Goal: Transaction & Acquisition: Purchase product/service

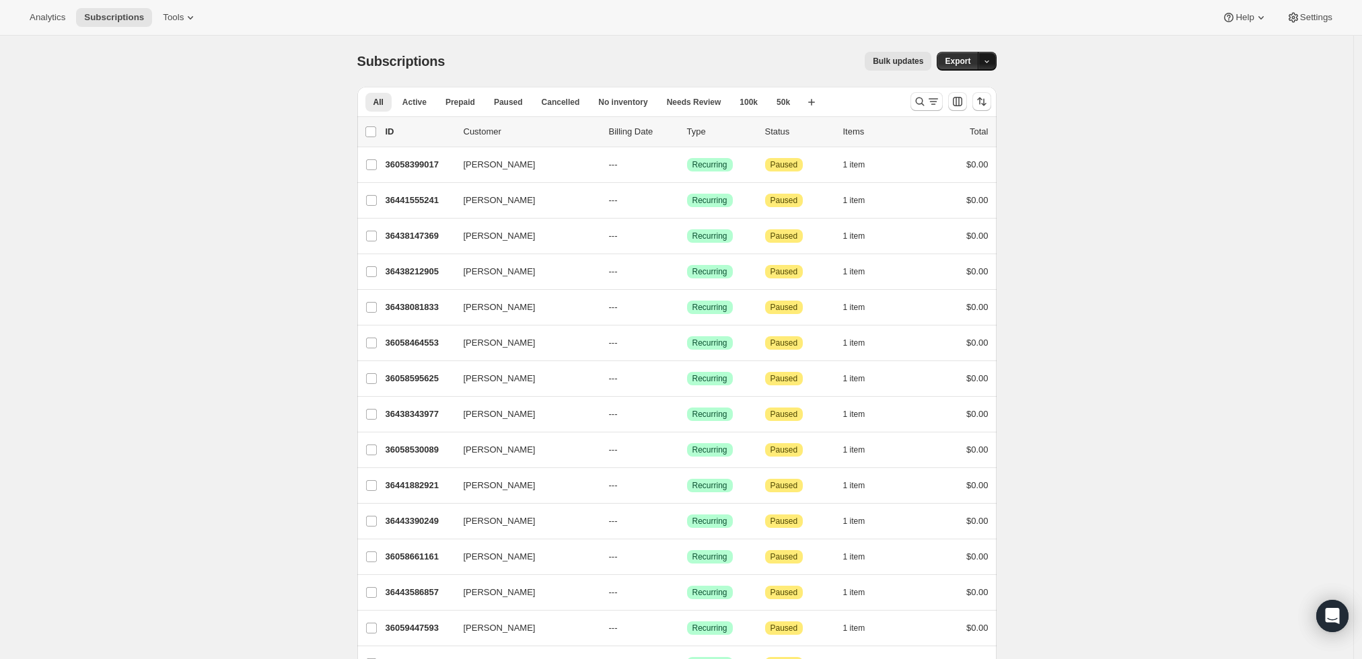
click at [985, 61] on button "button" at bounding box center [987, 61] width 19 height 19
click at [863, 21] on div "Analytics Subscriptions Tools Help Settings" at bounding box center [681, 18] width 1362 height 36
click at [930, 100] on icon "Search and filter results" at bounding box center [933, 101] width 13 height 13
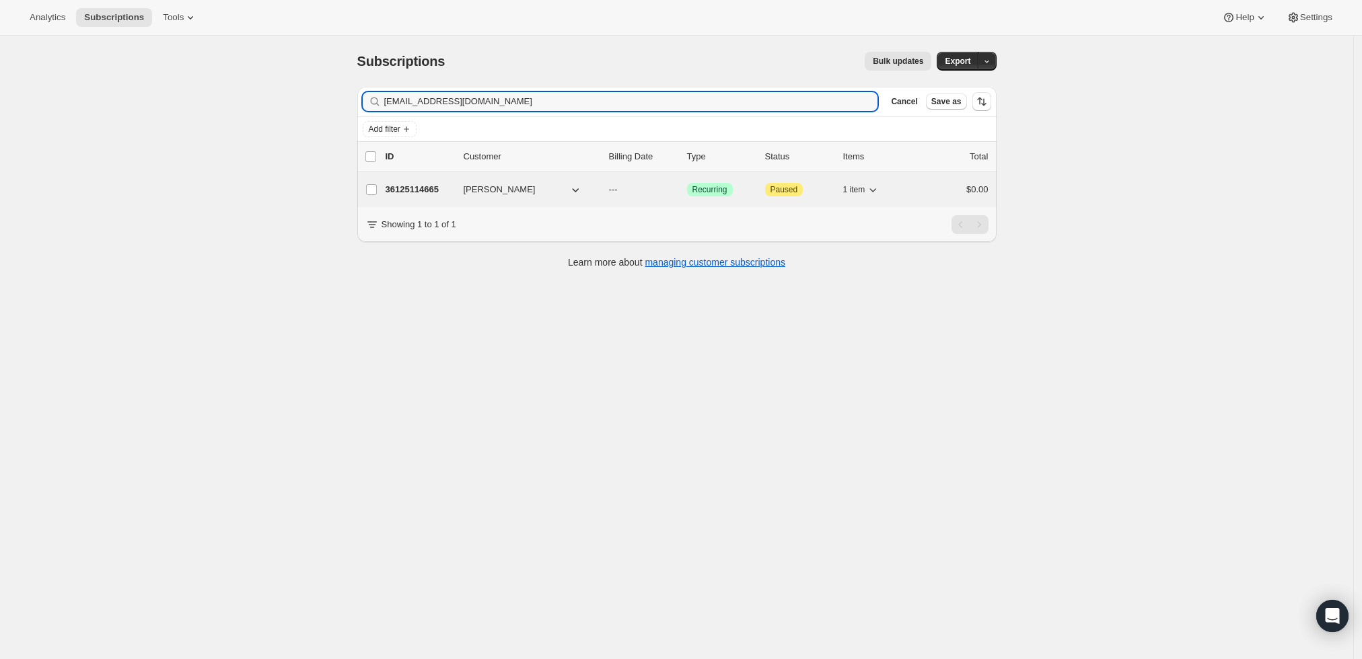
type input "[EMAIL_ADDRESS][DOMAIN_NAME]"
click at [407, 184] on p "36125114665" at bounding box center [419, 189] width 67 height 13
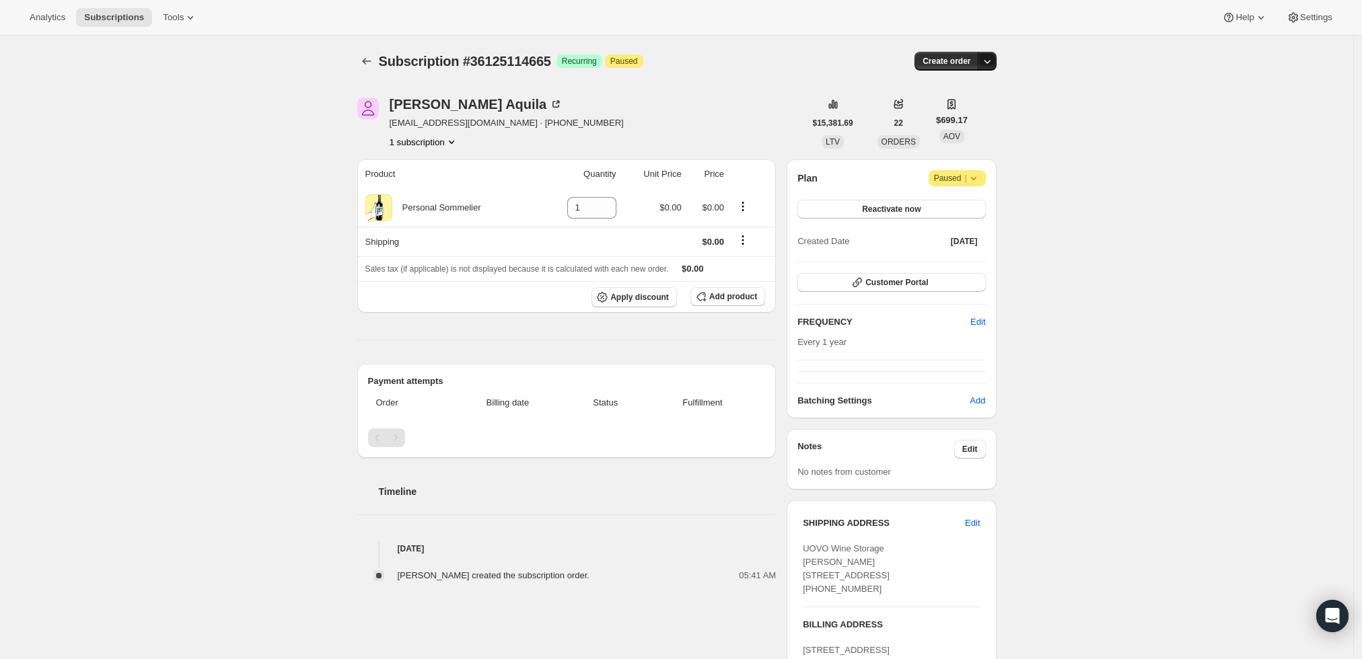
click at [989, 61] on icon "button" at bounding box center [987, 62] width 7 height 4
click at [973, 106] on span "Create custom one-time order" at bounding box center [934, 111] width 116 height 10
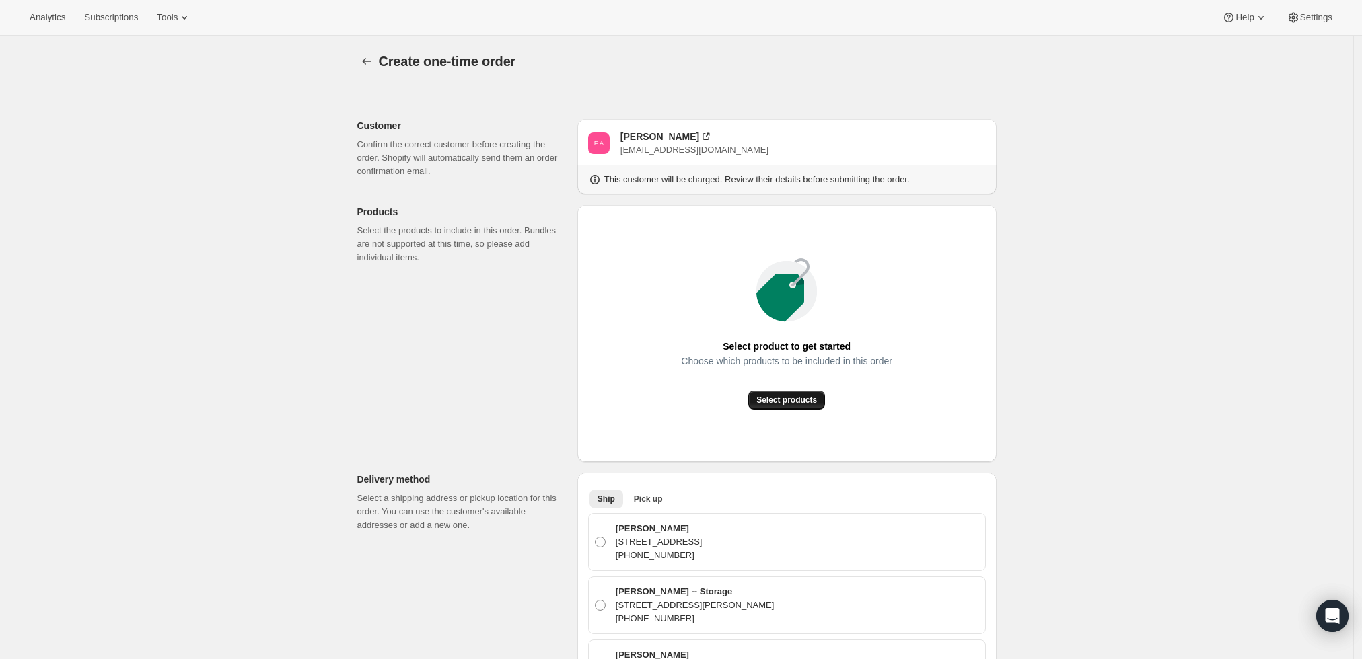
click at [795, 402] on span "Select products" at bounding box center [786, 400] width 61 height 11
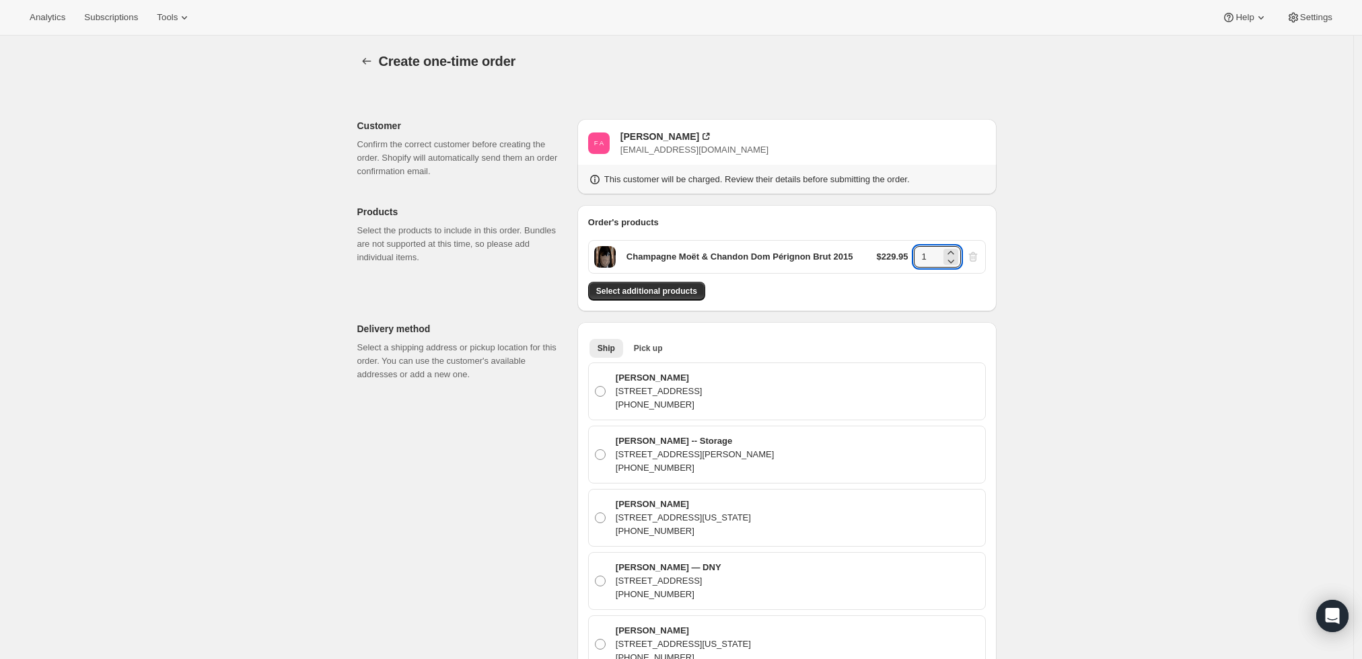
drag, startPoint x: 935, startPoint y: 253, endPoint x: 898, endPoint y: 253, distance: 36.3
click at [898, 253] on div "$229.95 1" at bounding box center [928, 257] width 103 height 22
type input "6"
click at [649, 291] on span "Select additional products" at bounding box center [646, 291] width 101 height 11
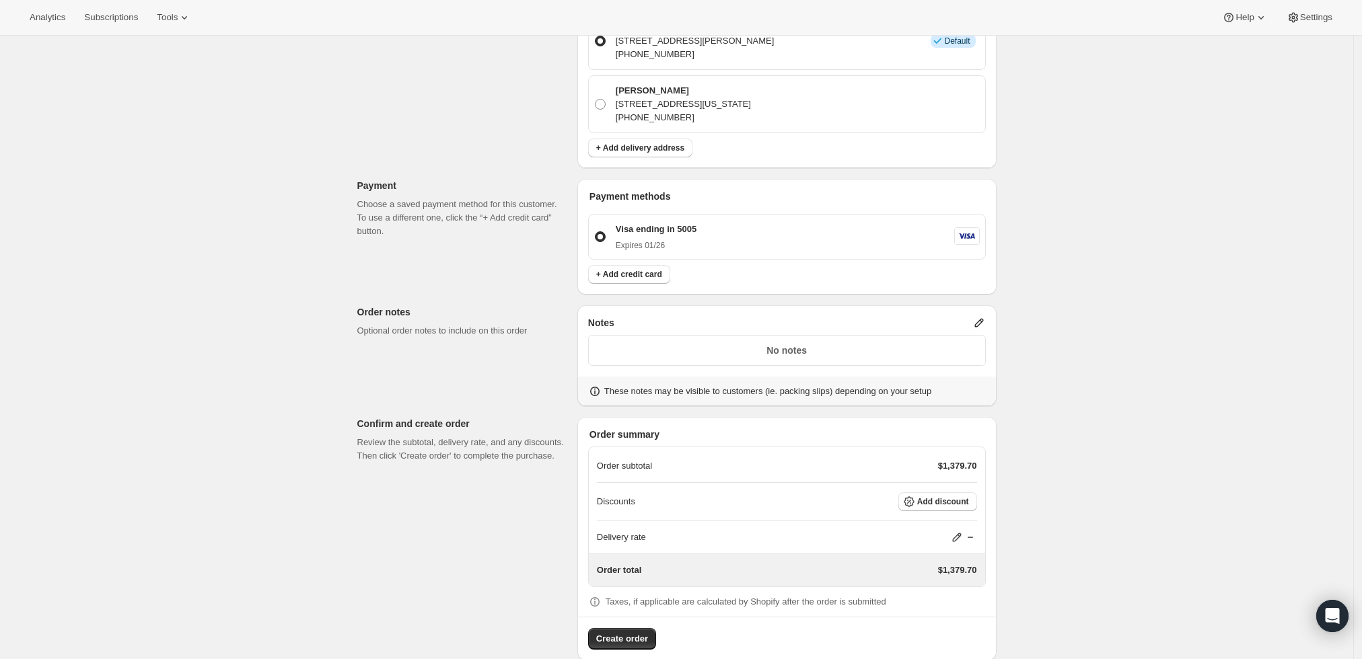
scroll to position [813, 0]
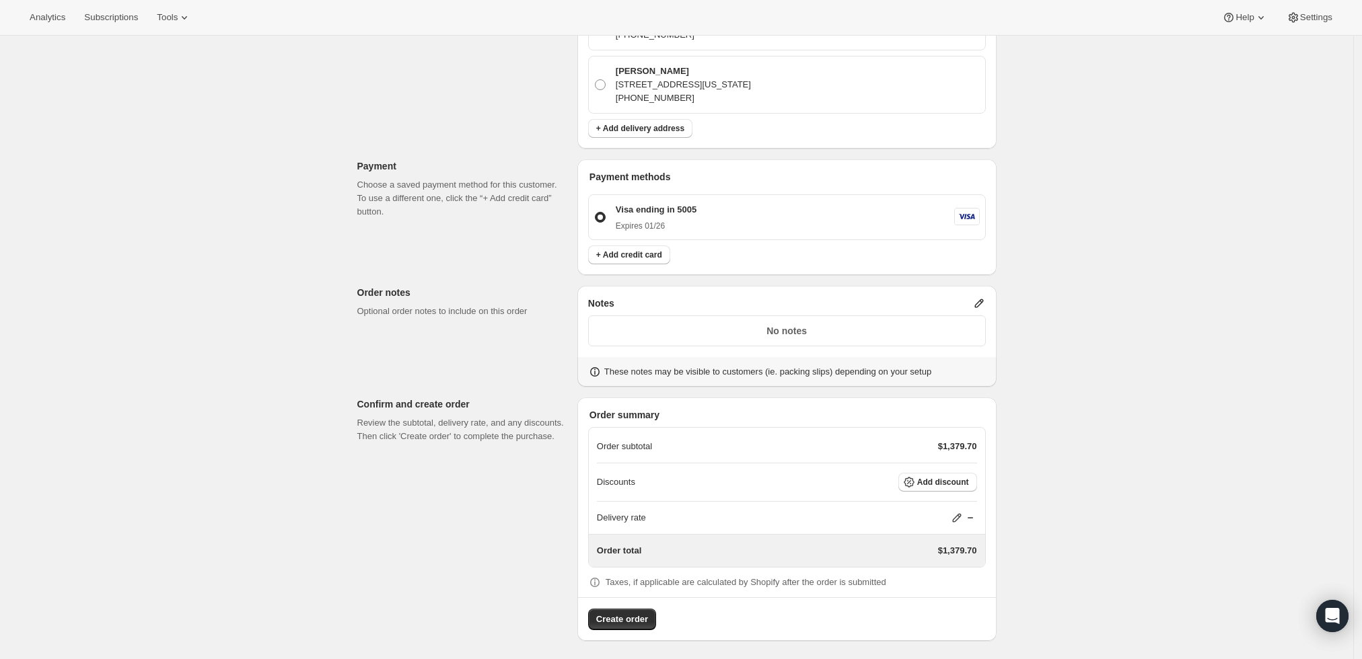
click at [980, 300] on icon at bounding box center [978, 303] width 13 height 13
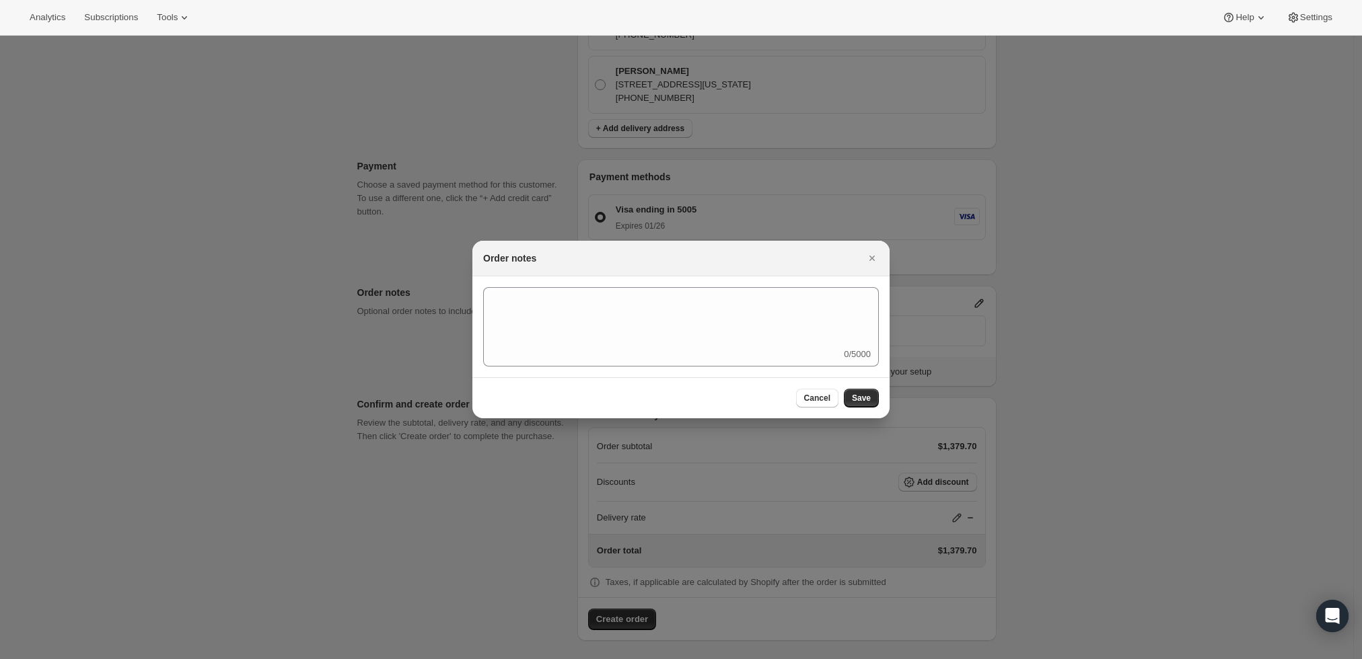
click at [813, 362] on div "0/5000" at bounding box center [681, 326] width 396 height 79
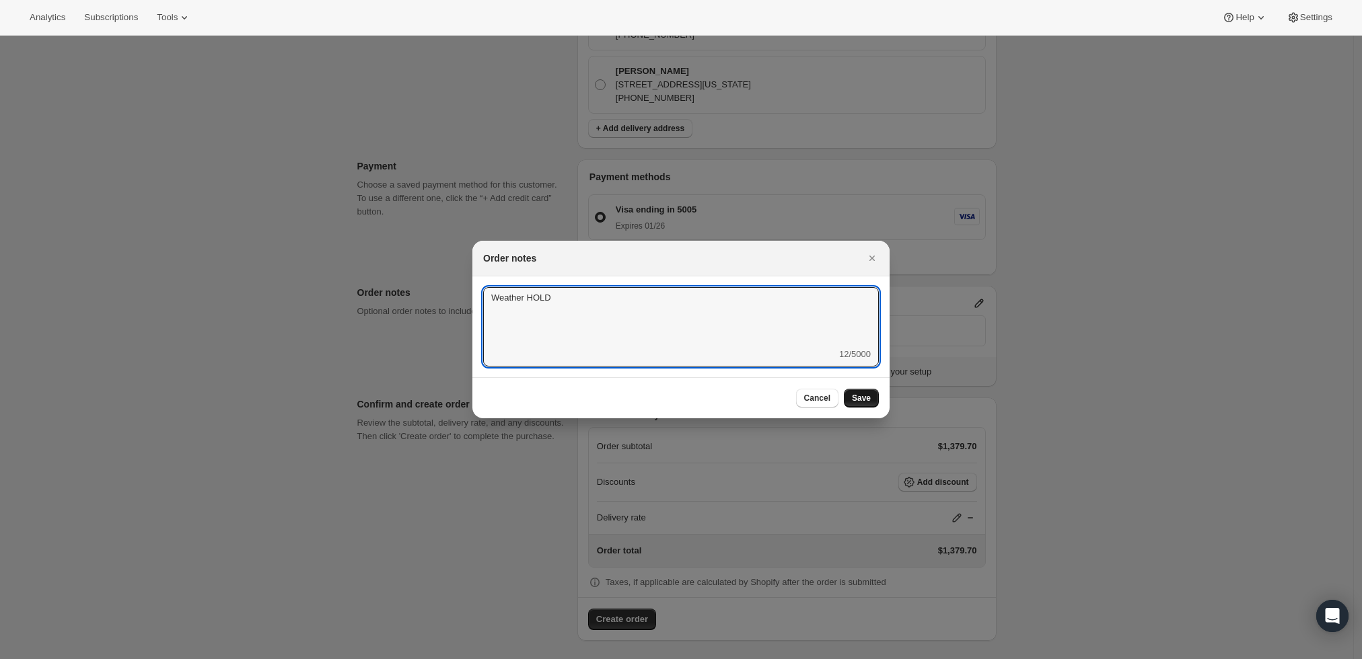
type textarea "Weather HOLD"
click at [849, 394] on button "Save" at bounding box center [861, 398] width 35 height 19
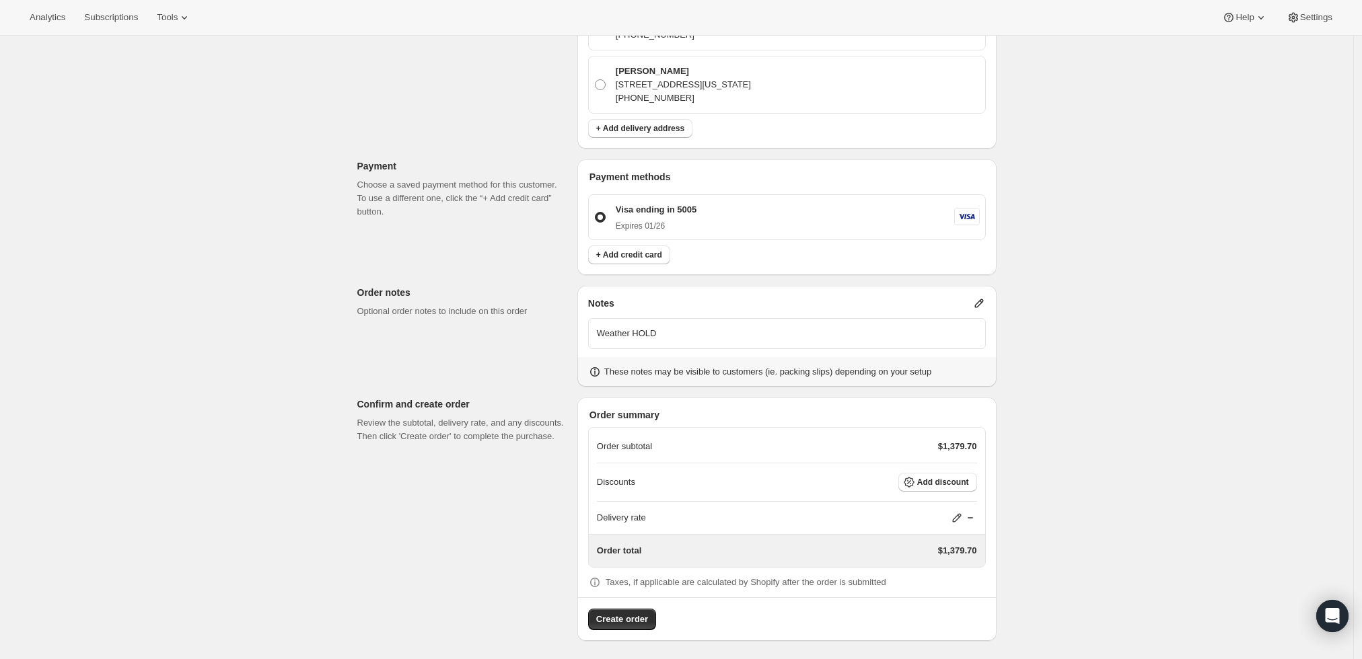
click at [958, 520] on icon at bounding box center [956, 518] width 9 height 9
click at [931, 561] on input "0" at bounding box center [964, 567] width 121 height 22
type input "0"
drag, startPoint x: 1075, startPoint y: 507, endPoint x: 1050, endPoint y: 504, distance: 25.1
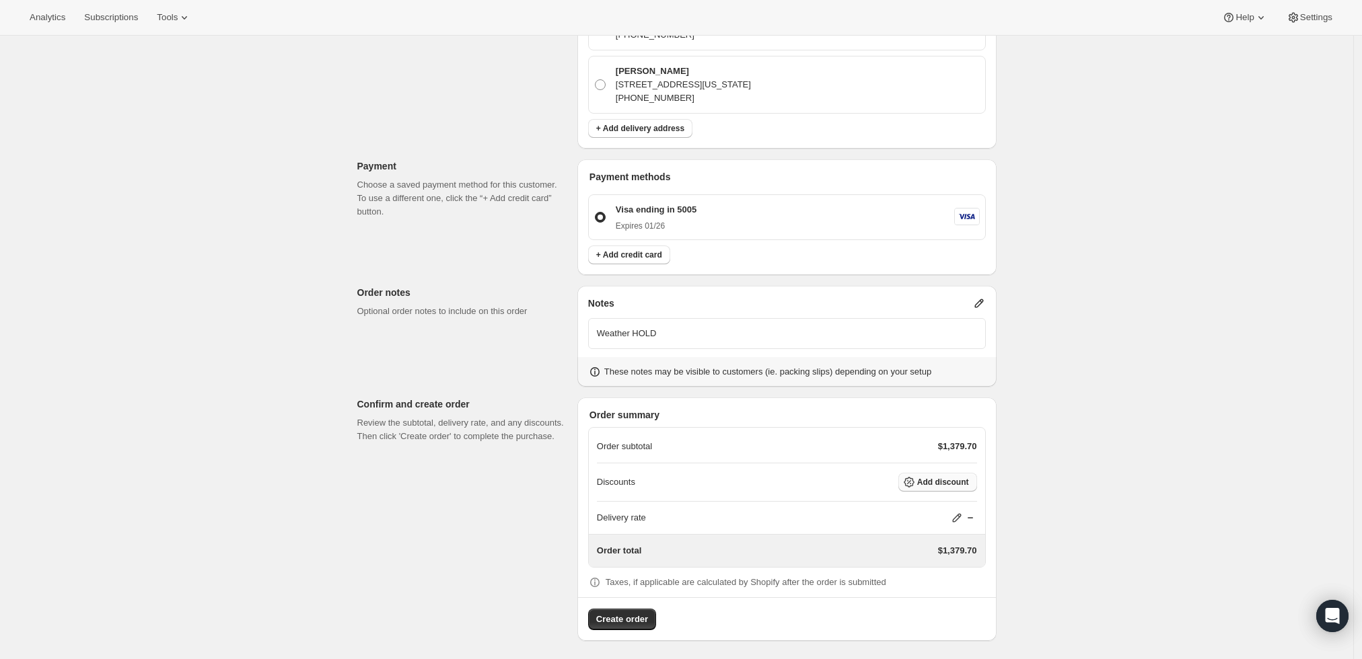
click at [936, 485] on button "Add discount" at bounding box center [937, 482] width 79 height 19
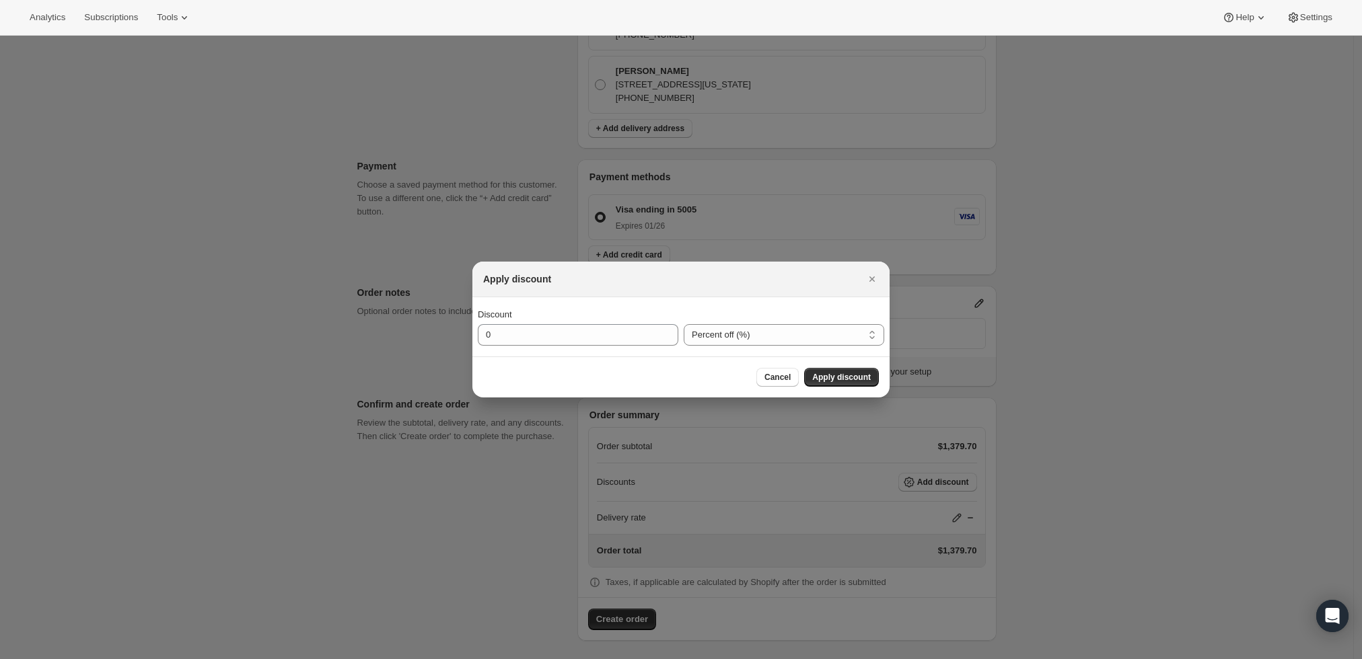
click at [555, 323] on div "Discount 0" at bounding box center [578, 327] width 201 height 38
click at [553, 332] on input "0" at bounding box center [568, 335] width 180 height 22
type input "10"
click at [857, 371] on button "Apply discount" at bounding box center [841, 377] width 75 height 19
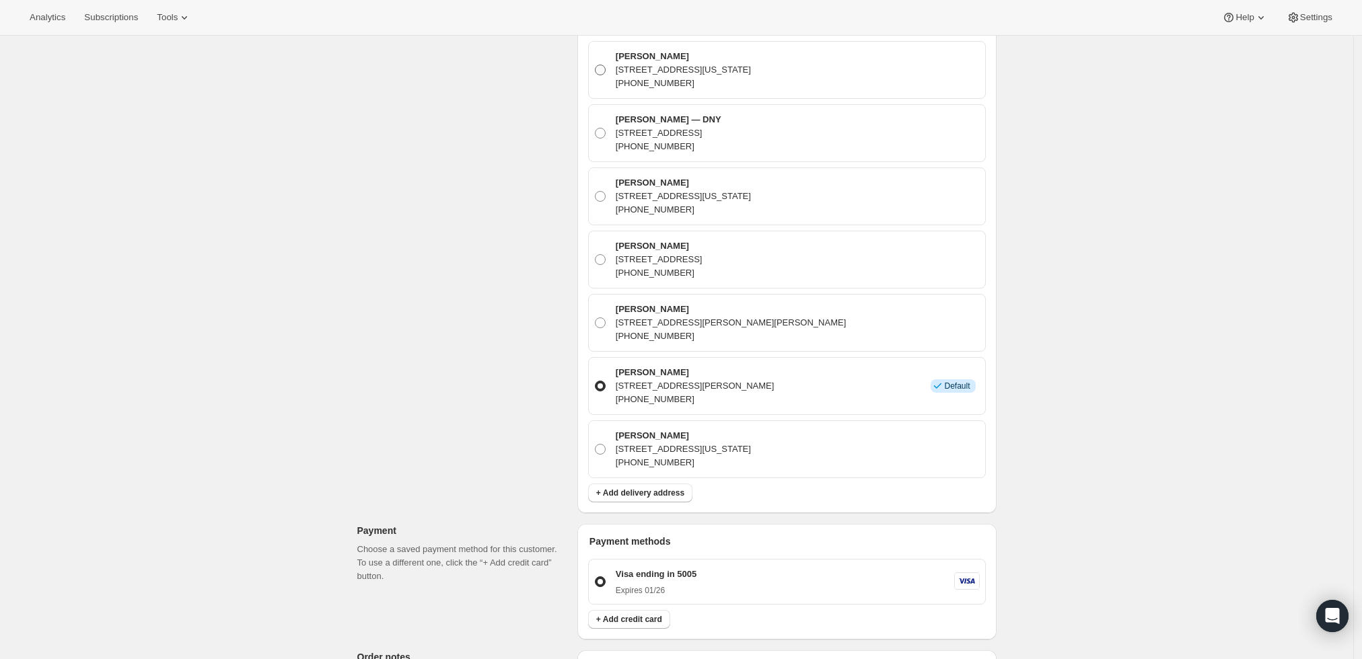
scroll to position [808, 0]
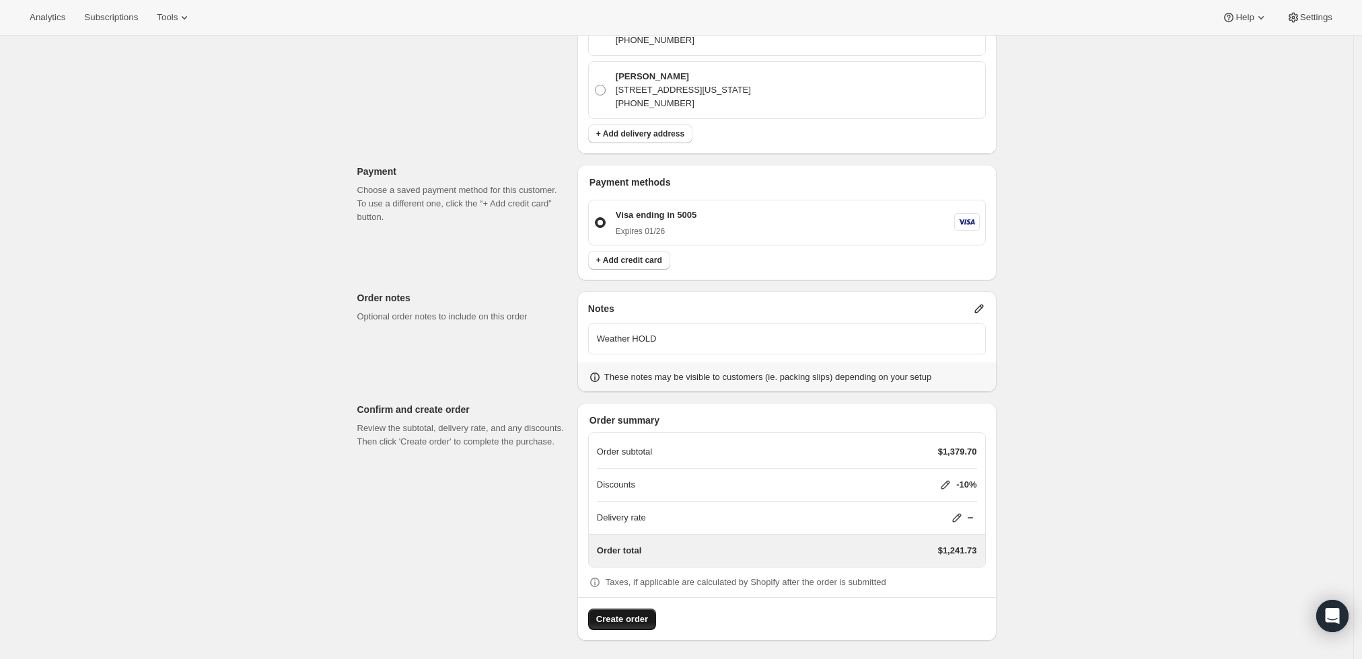
click at [637, 620] on span "Create order" at bounding box center [622, 619] width 52 height 13
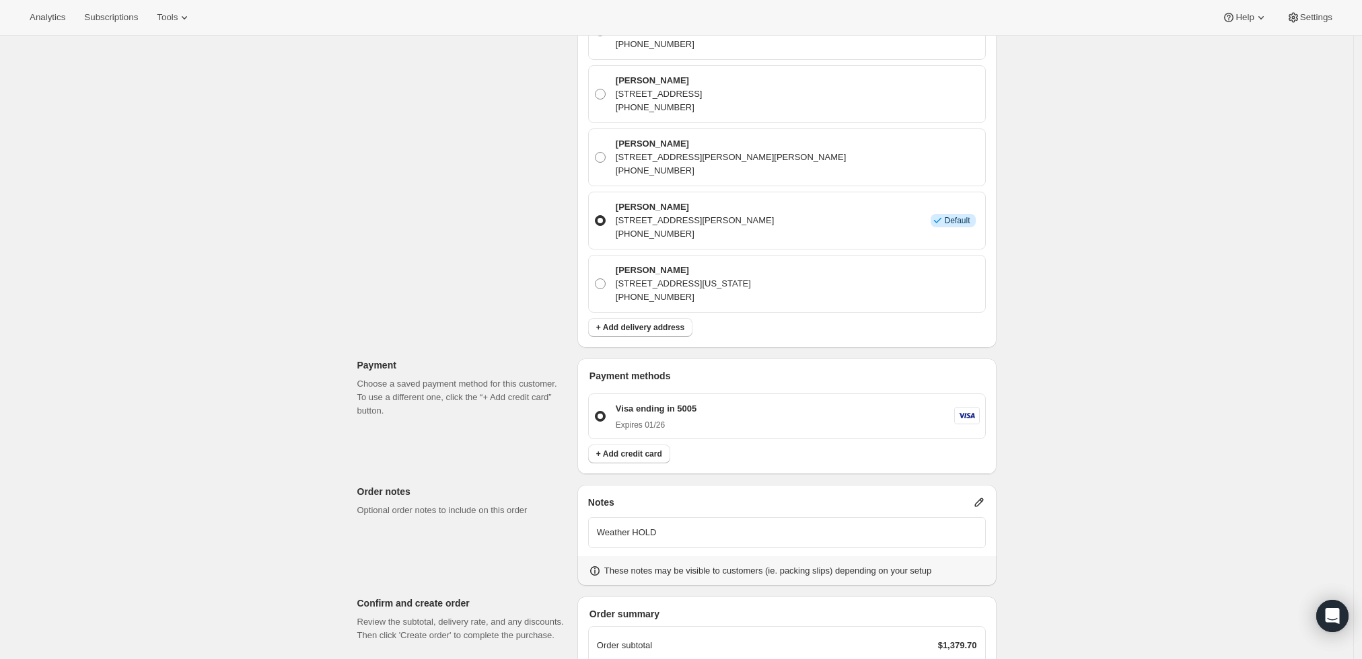
scroll to position [822, 0]
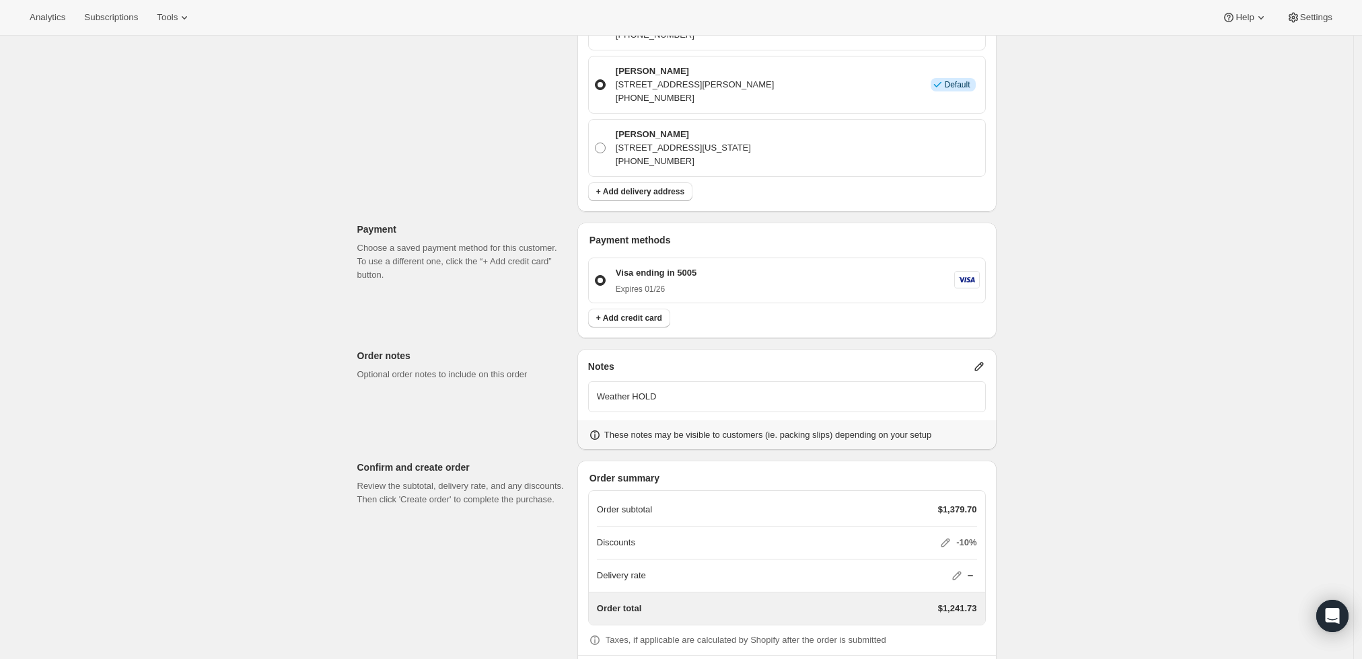
click at [858, 289] on div "Visa ending in 5005 Expires 01/26" at bounding box center [796, 280] width 368 height 28
click at [596, 276] on input "Visa ending in 5005 Expires 01/26" at bounding box center [595, 275] width 1 height 1
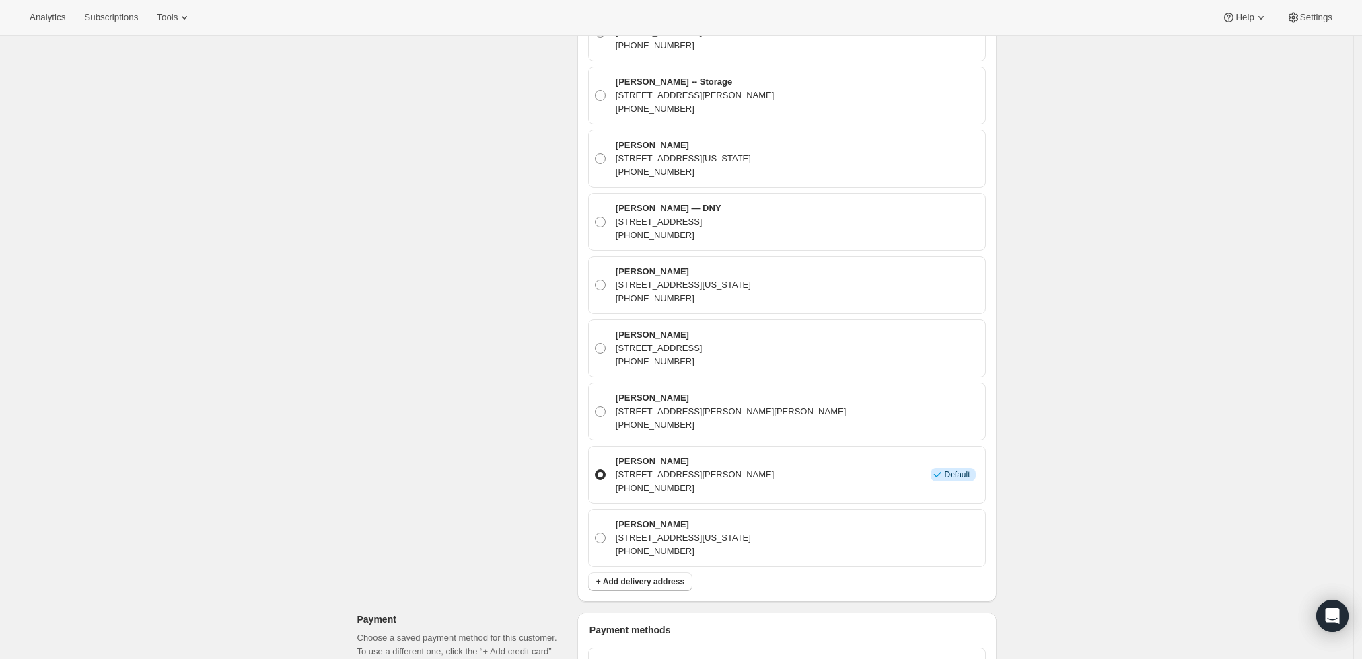
scroll to position [133, 0]
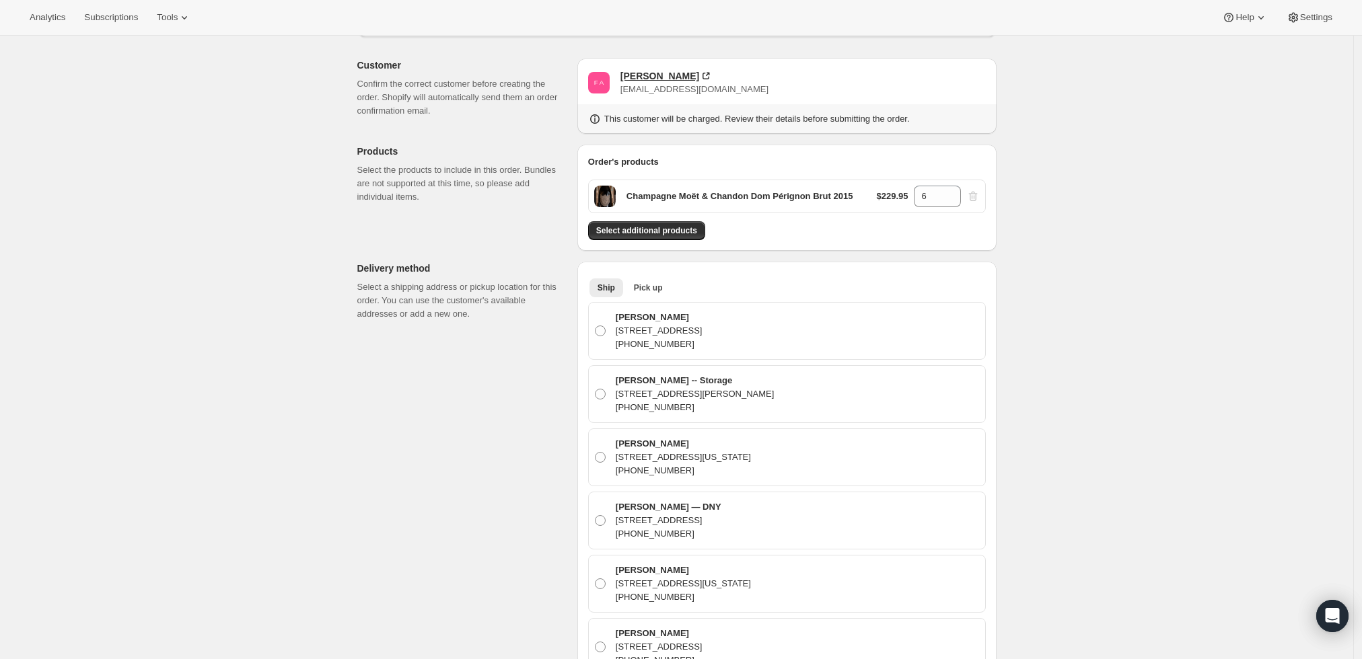
click at [665, 74] on div "[PERSON_NAME]" at bounding box center [659, 75] width 79 height 13
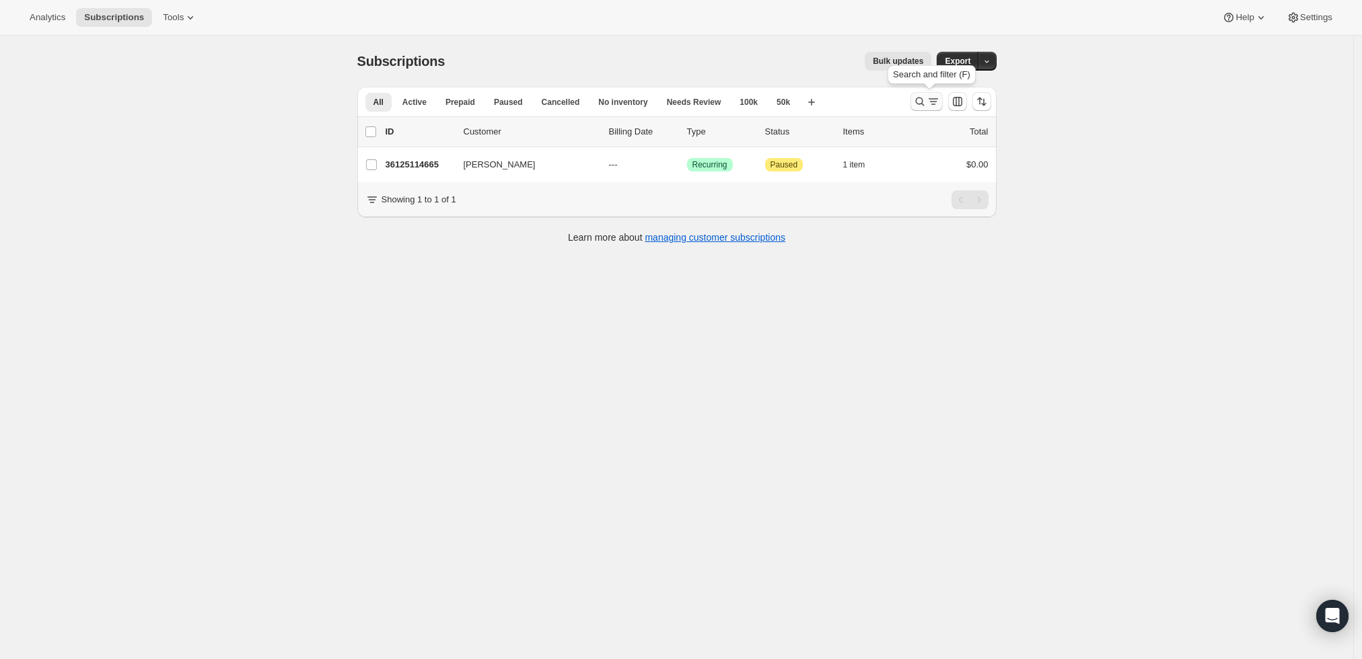
click at [938, 102] on icon "Search and filter results" at bounding box center [933, 101] width 13 height 13
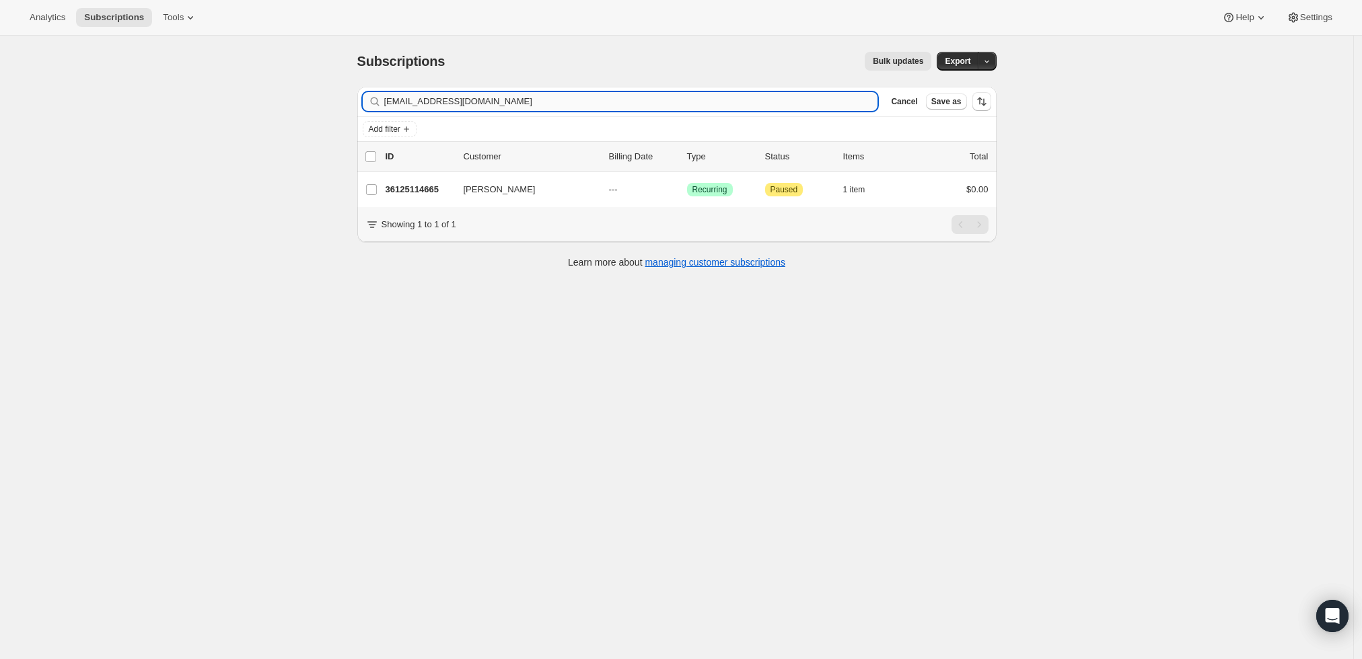
click at [596, 98] on input "[EMAIL_ADDRESS][DOMAIN_NAME]" at bounding box center [631, 101] width 494 height 19
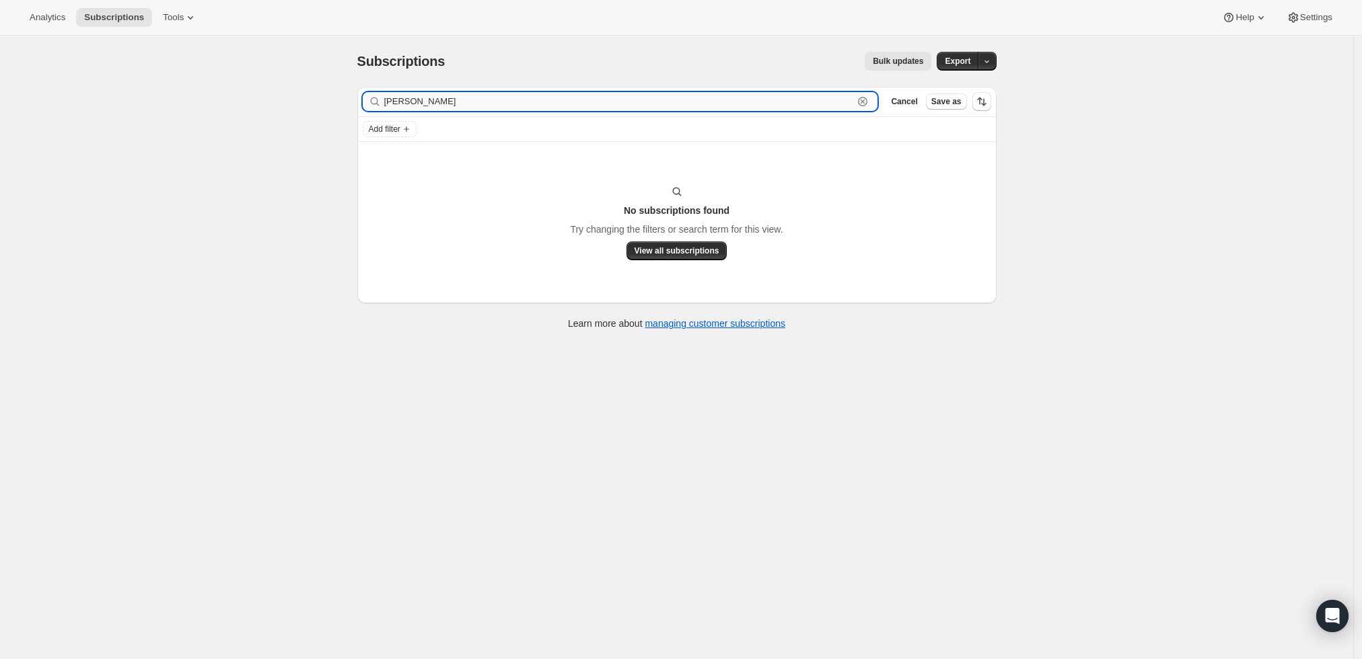
click at [812, 98] on input "Nick Orum" at bounding box center [619, 101] width 470 height 19
paste input "@gryphoninvestors.com"
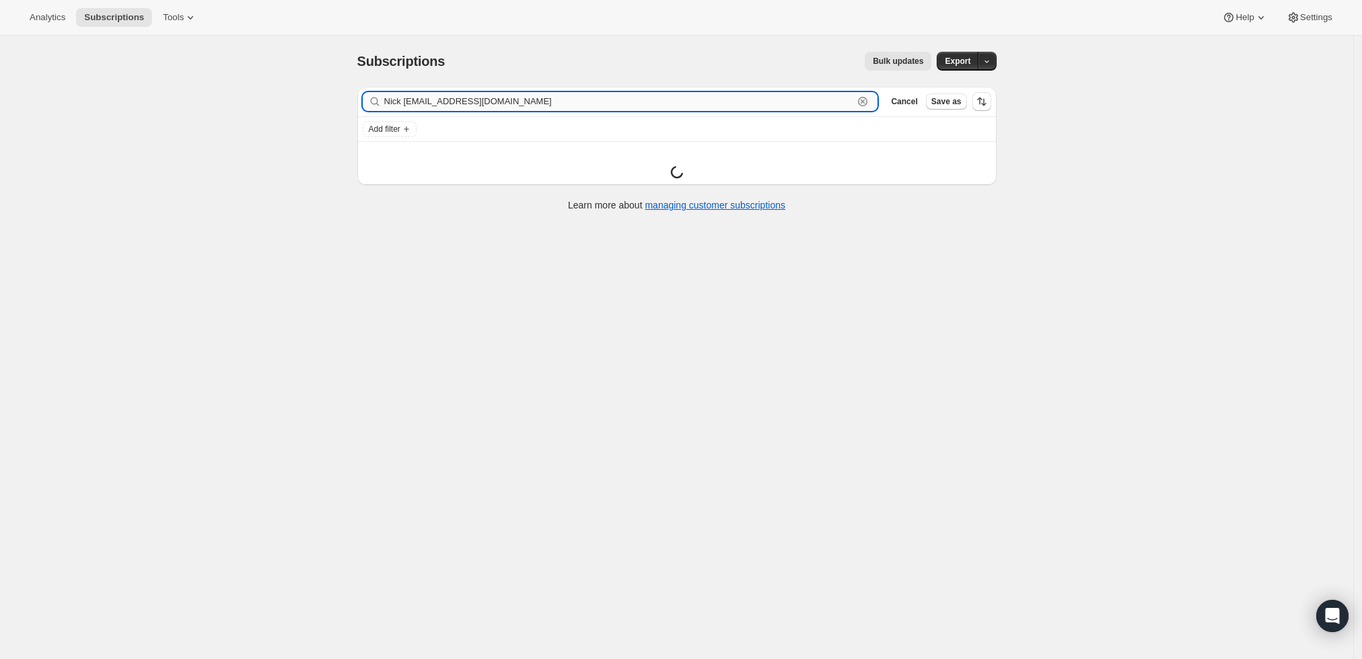
click at [812, 99] on input "Nick Orum@gryphoninvestors.com" at bounding box center [619, 101] width 470 height 19
paste input "text"
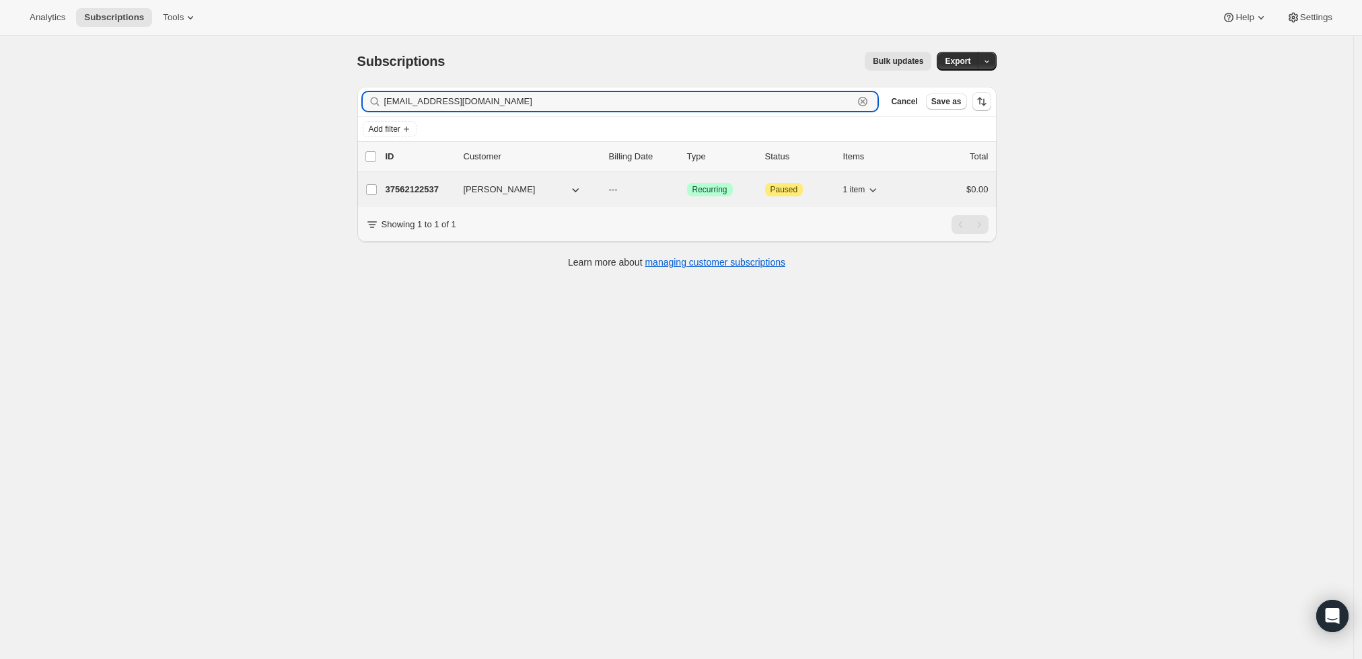
type input "Orum@gryphoninvestors.com"
click at [429, 190] on p "37562122537" at bounding box center [419, 189] width 67 height 13
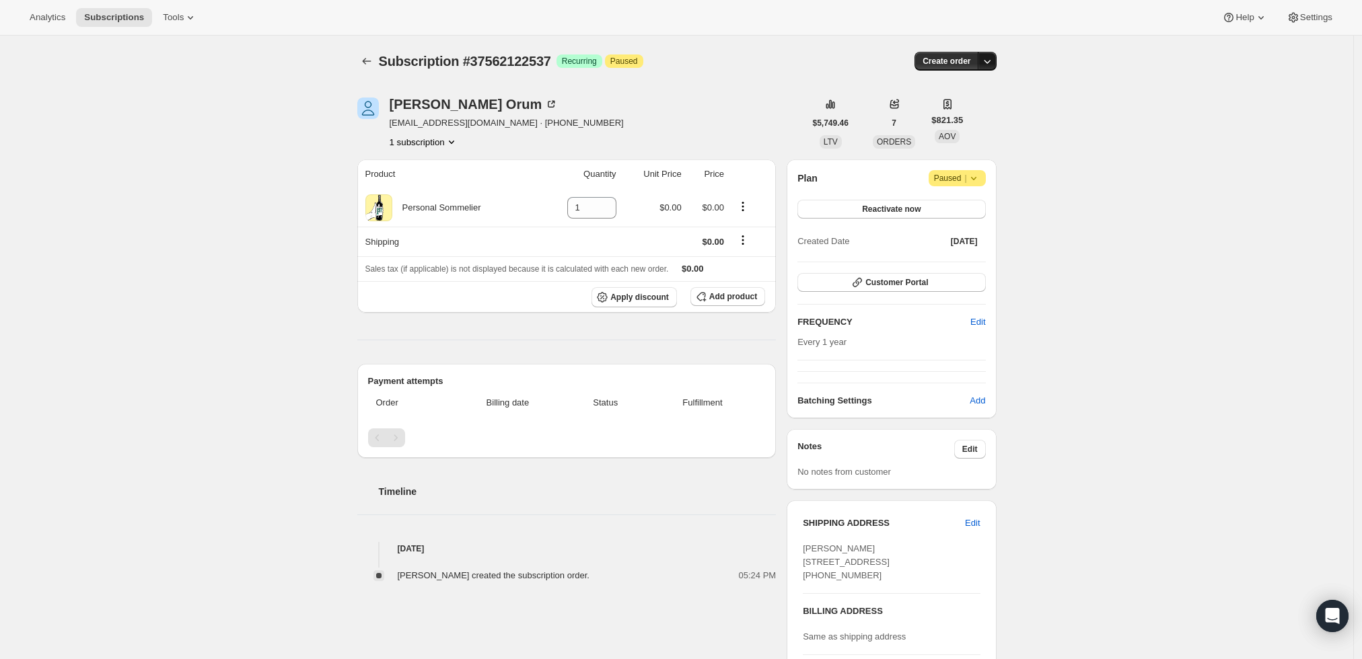
click at [987, 57] on icon "button" at bounding box center [986, 61] width 13 height 13
click at [980, 114] on span "Create custom one-time order" at bounding box center [934, 111] width 116 height 10
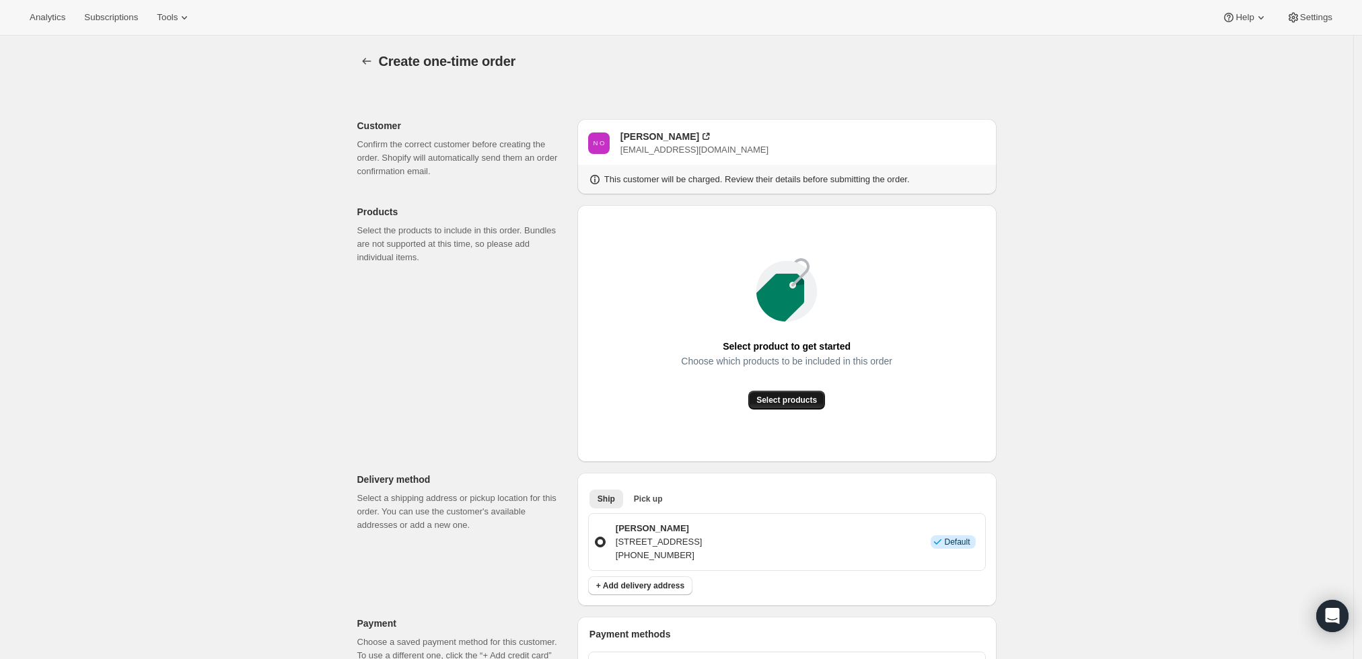
click at [770, 404] on span "Select products" at bounding box center [786, 400] width 61 height 11
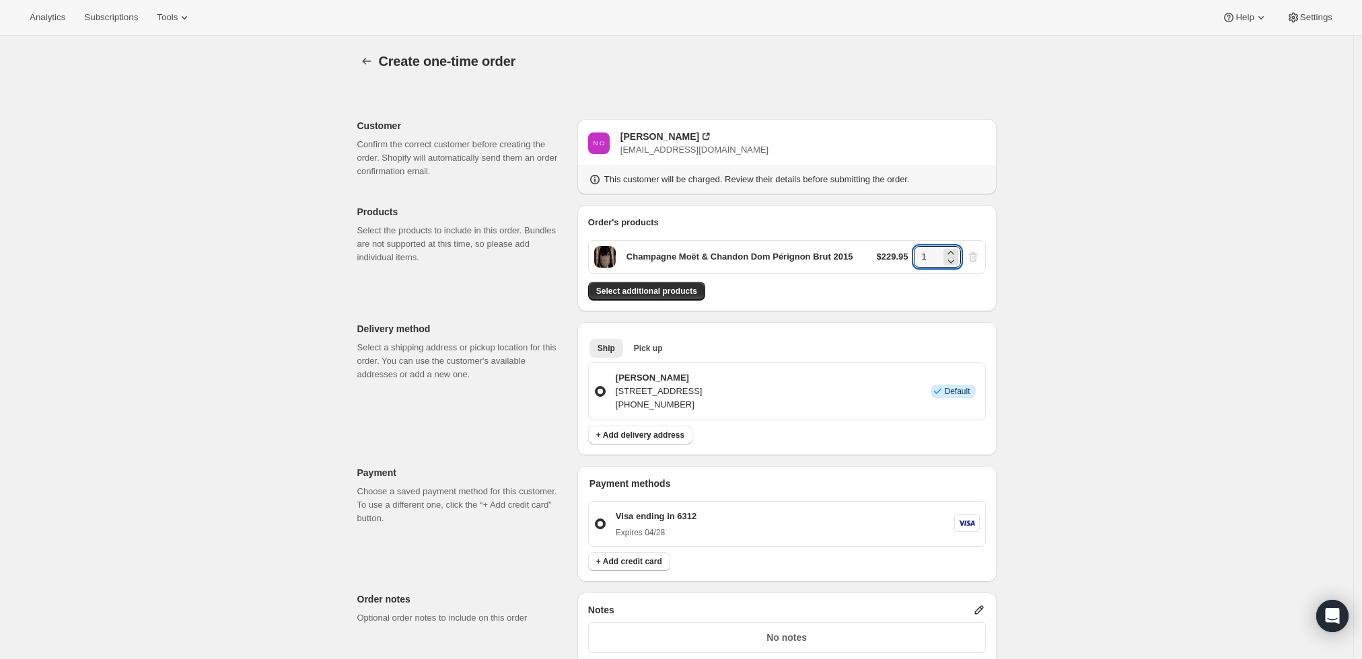
drag, startPoint x: 929, startPoint y: 258, endPoint x: 905, endPoint y: 258, distance: 24.2
click at [905, 258] on div "$229.95 1" at bounding box center [928, 257] width 103 height 22
type input "6"
click at [1054, 272] on div "Create one-time order. This page is ready Create one-time order Customer Confir…" at bounding box center [676, 509] width 1353 height 946
click at [676, 283] on button "Select additional products" at bounding box center [646, 291] width 117 height 19
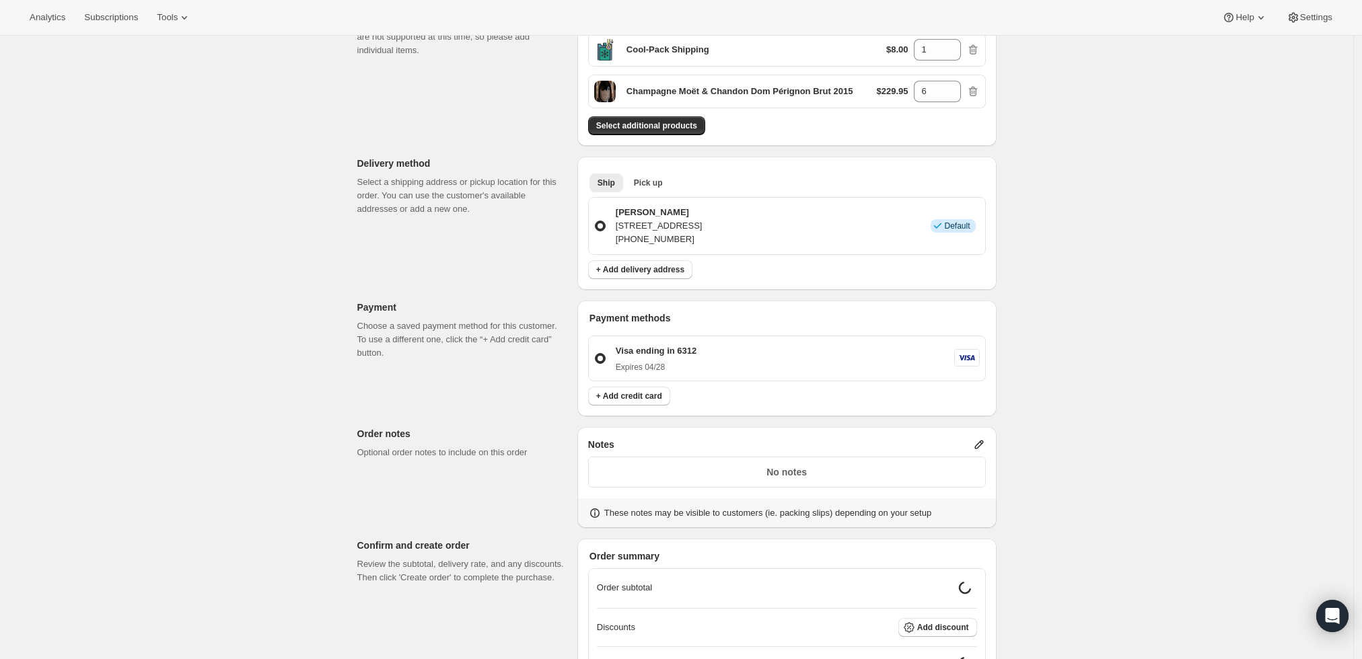
scroll to position [224, 0]
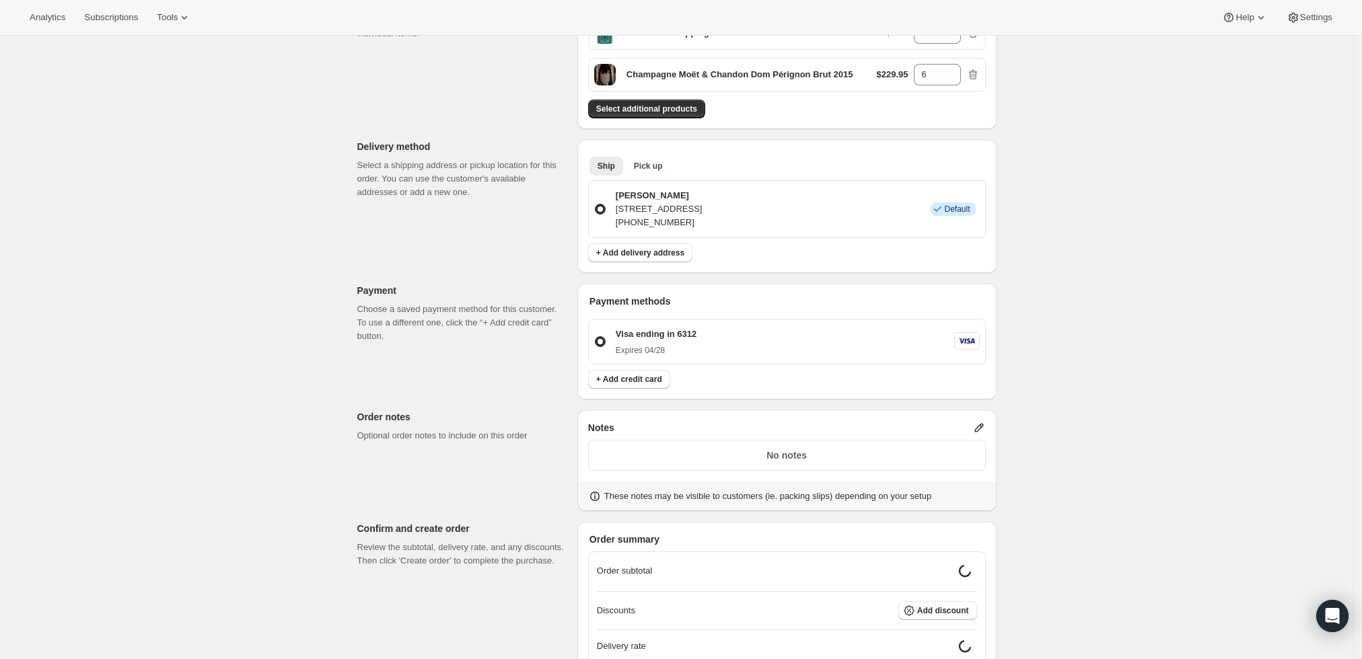
click at [986, 424] on icon at bounding box center [978, 427] width 13 height 13
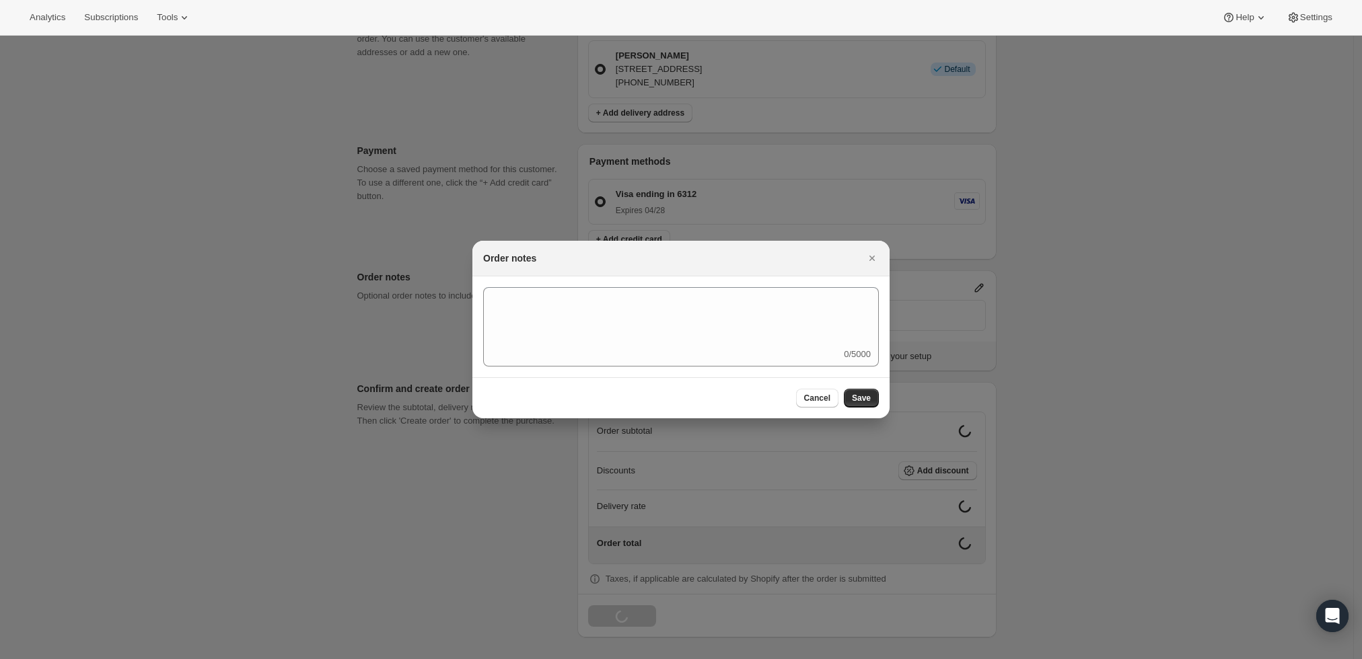
scroll to position [0, 0]
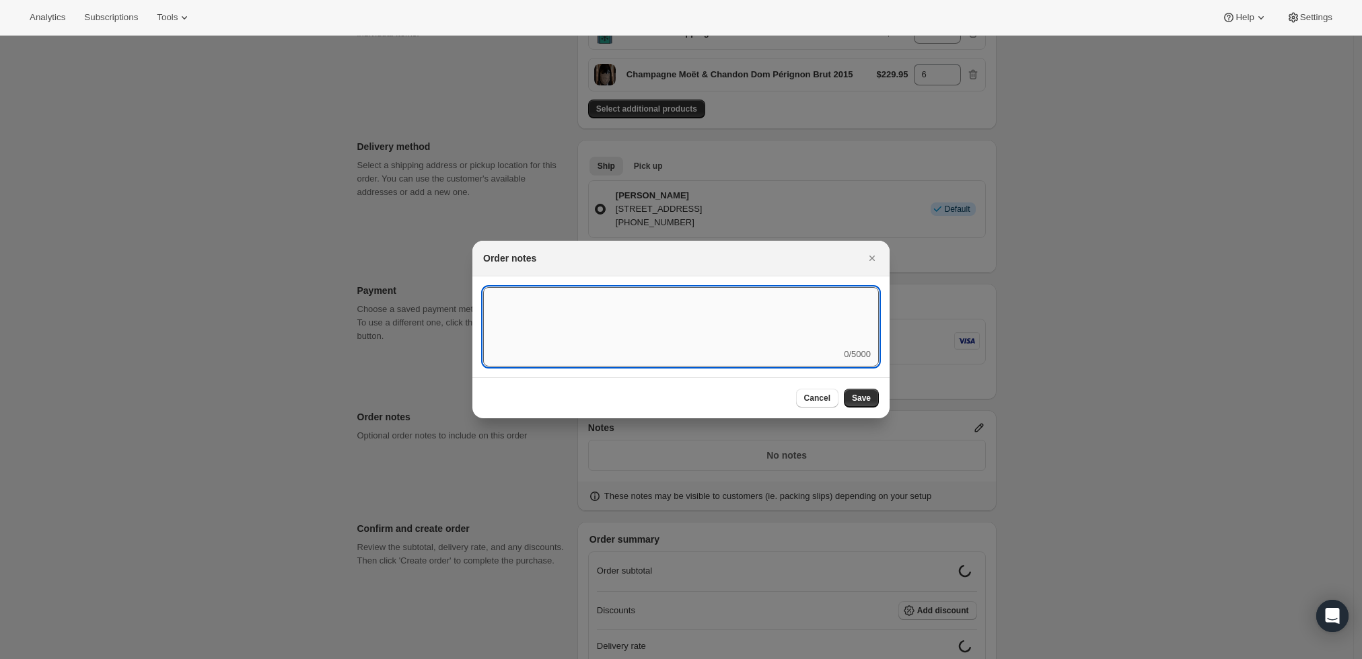
click at [744, 328] on textarea ":ri9:" at bounding box center [681, 317] width 396 height 61
click at [548, 299] on textarea "Ship" at bounding box center [681, 317] width 396 height 61
type textarea "Ship Tuesday 8/26"
click at [869, 400] on span "Save" at bounding box center [861, 398] width 19 height 11
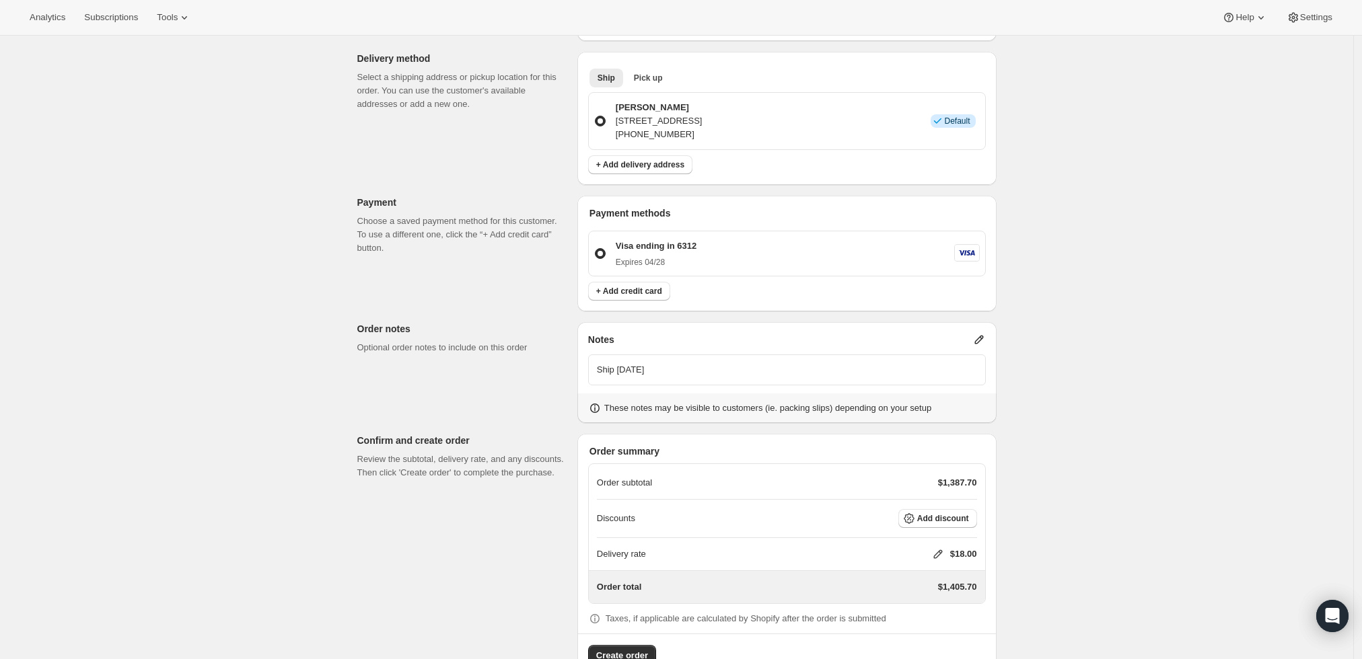
scroll to position [350, 0]
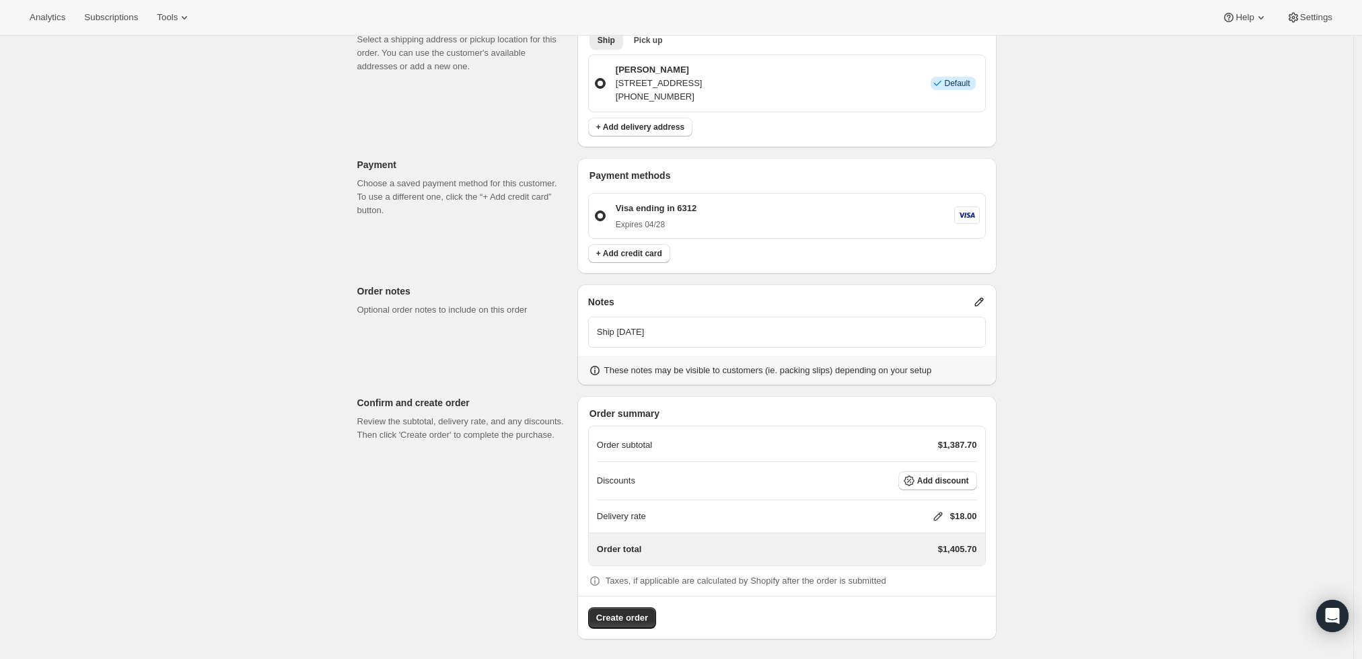
click at [937, 514] on icon at bounding box center [937, 516] width 13 height 13
click at [915, 561] on input "0" at bounding box center [944, 566] width 121 height 22
type input "0"
click at [931, 592] on span "Save" at bounding box center [935, 597] width 19 height 11
click at [967, 478] on span "Add discount" at bounding box center [943, 481] width 52 height 11
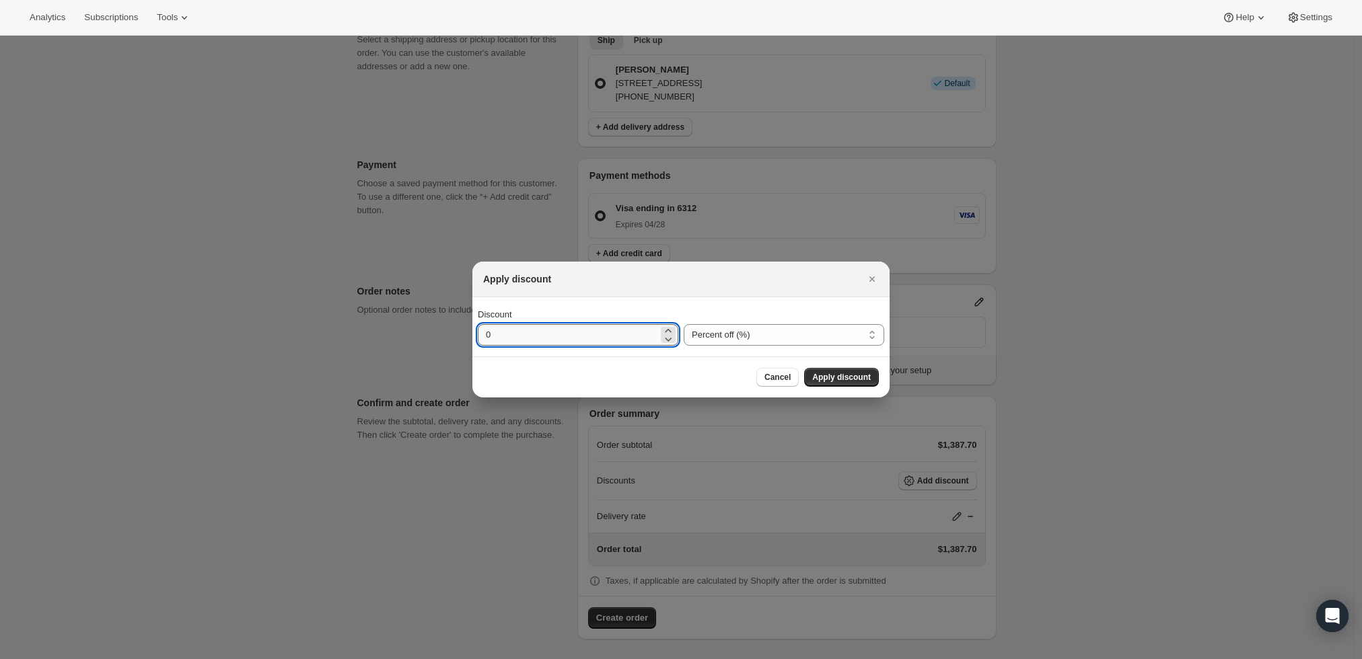
click at [632, 338] on input "0" at bounding box center [568, 335] width 180 height 22
type input "10"
click at [843, 370] on button "Apply discount" at bounding box center [841, 377] width 75 height 19
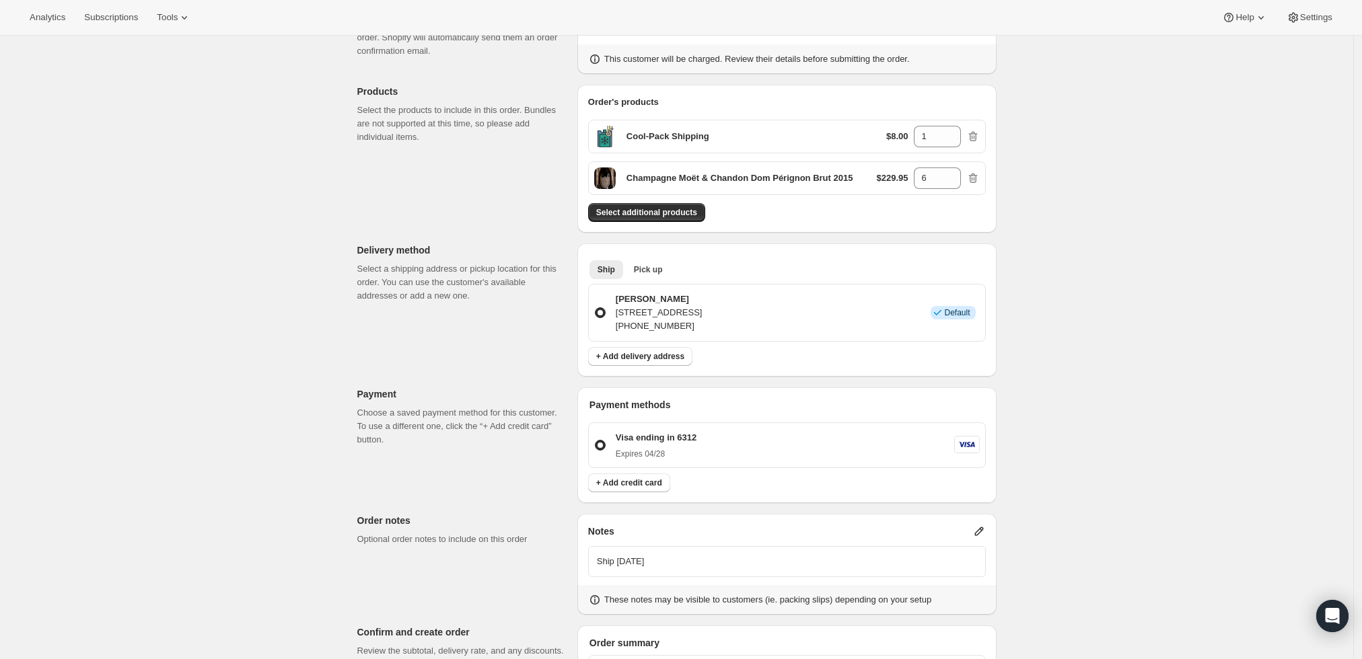
scroll to position [345, 0]
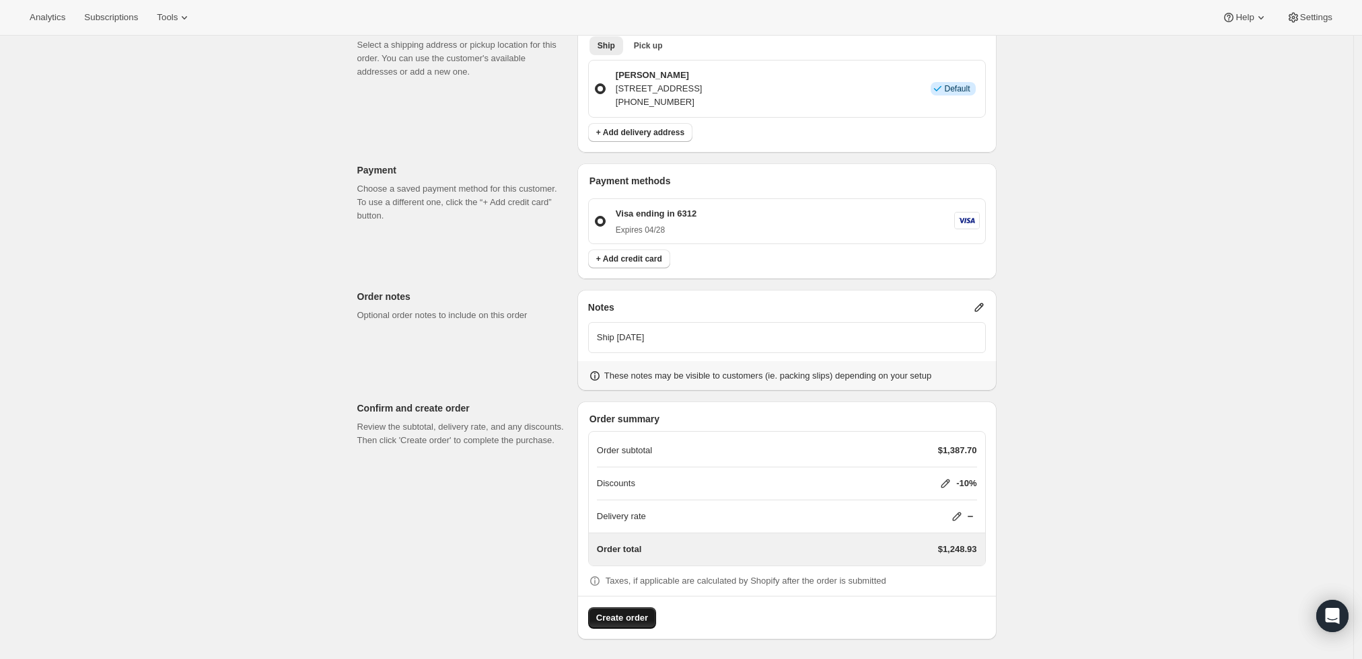
click at [643, 621] on span "Create order" at bounding box center [622, 618] width 52 height 13
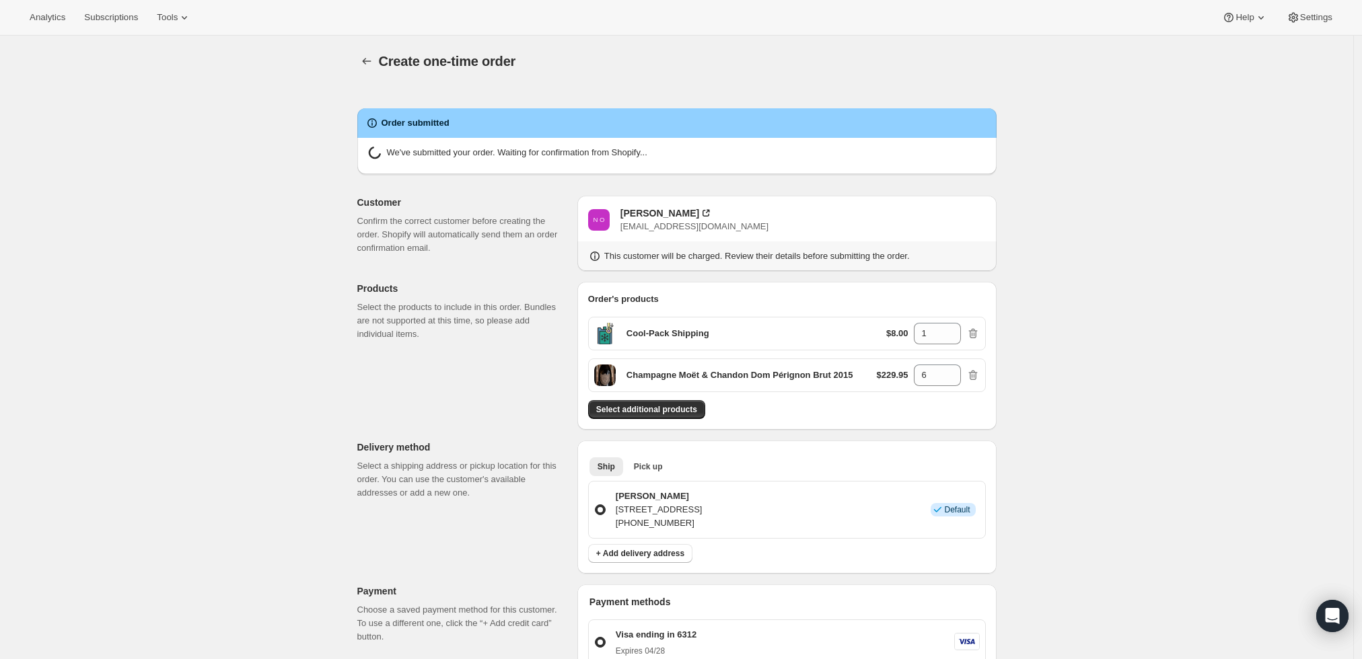
radio input "true"
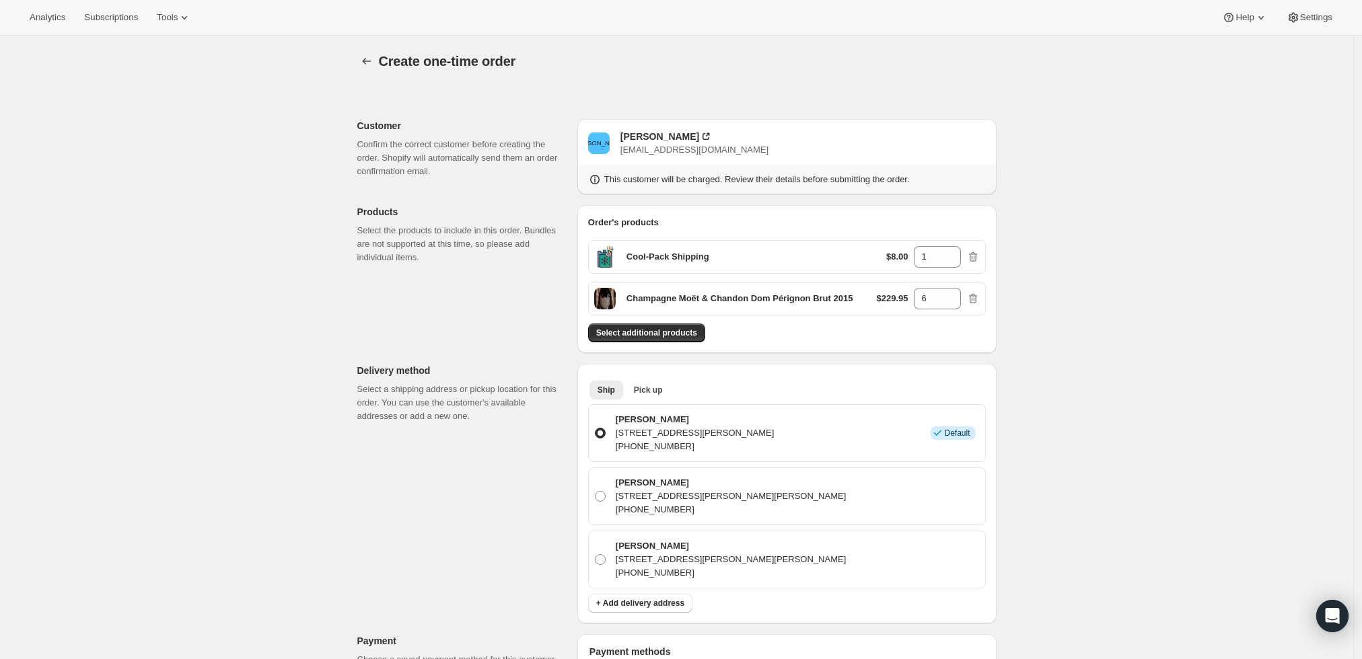
scroll to position [322, 0]
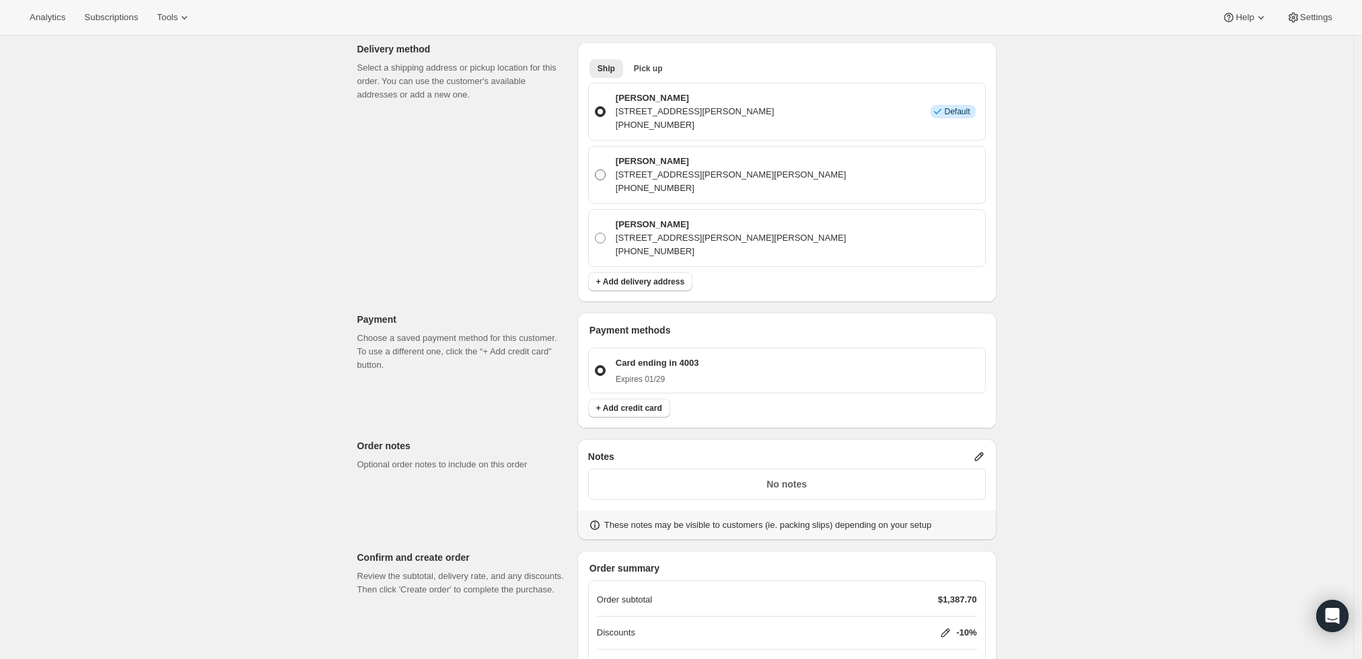
click at [604, 174] on span at bounding box center [600, 175] width 11 height 11
click at [596, 170] on input "Jean-Yves THIBAUDET 5512 Colbath Ave, Sherman Oaks, CA, 91401, United States +1…" at bounding box center [595, 170] width 1 height 1
radio input "true"
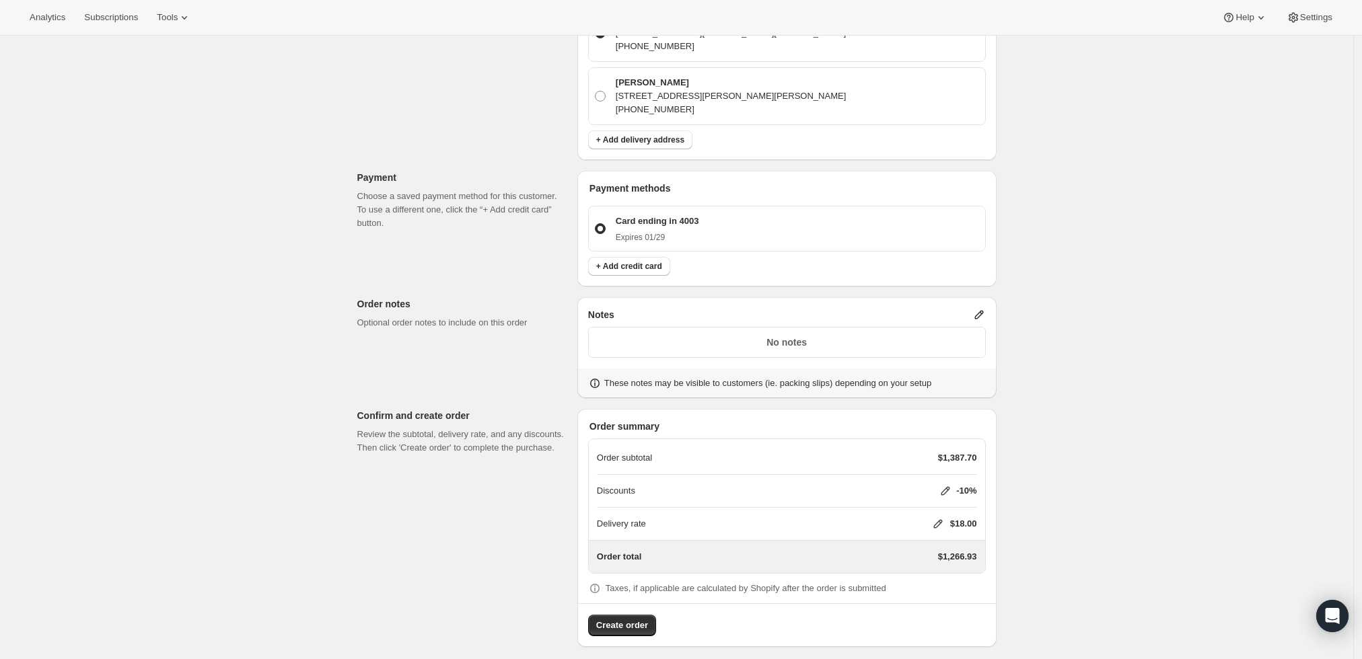
scroll to position [471, 0]
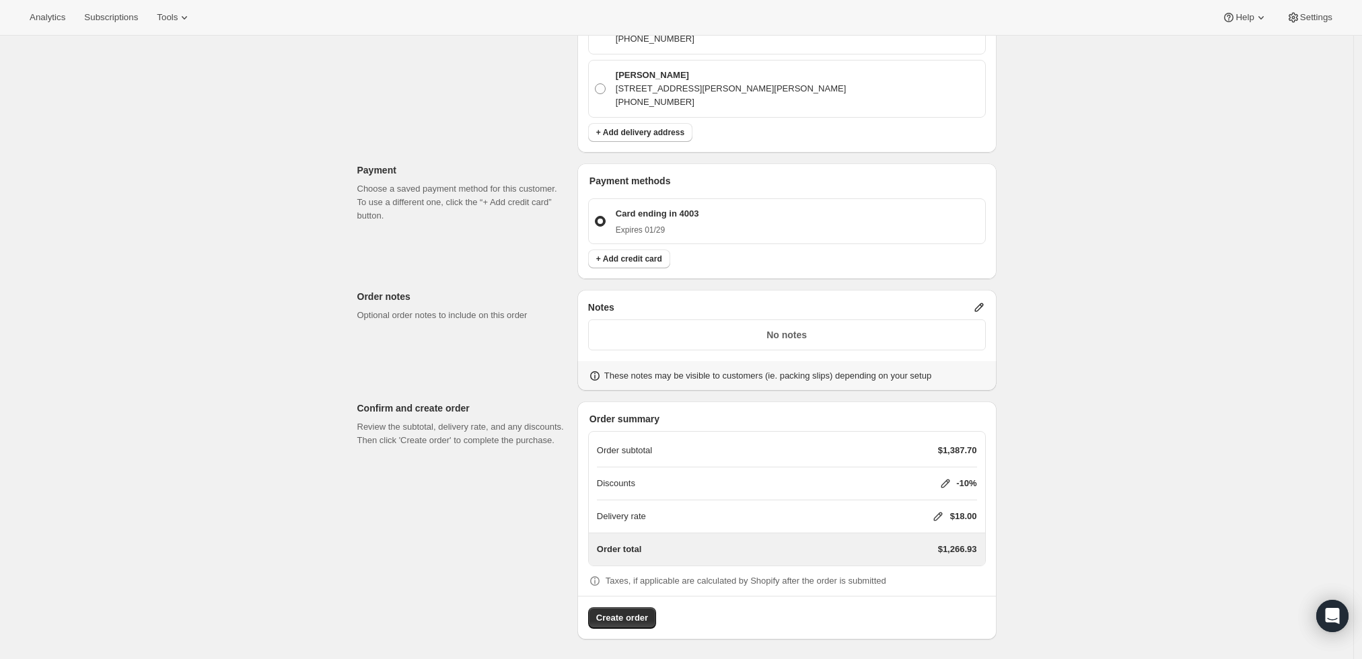
click at [942, 518] on icon at bounding box center [937, 516] width 13 height 13
click at [908, 573] on input "0" at bounding box center [944, 566] width 121 height 22
type input "0"
click at [929, 602] on span "Save" at bounding box center [935, 597] width 19 height 11
click at [637, 613] on span "Create order" at bounding box center [622, 618] width 52 height 13
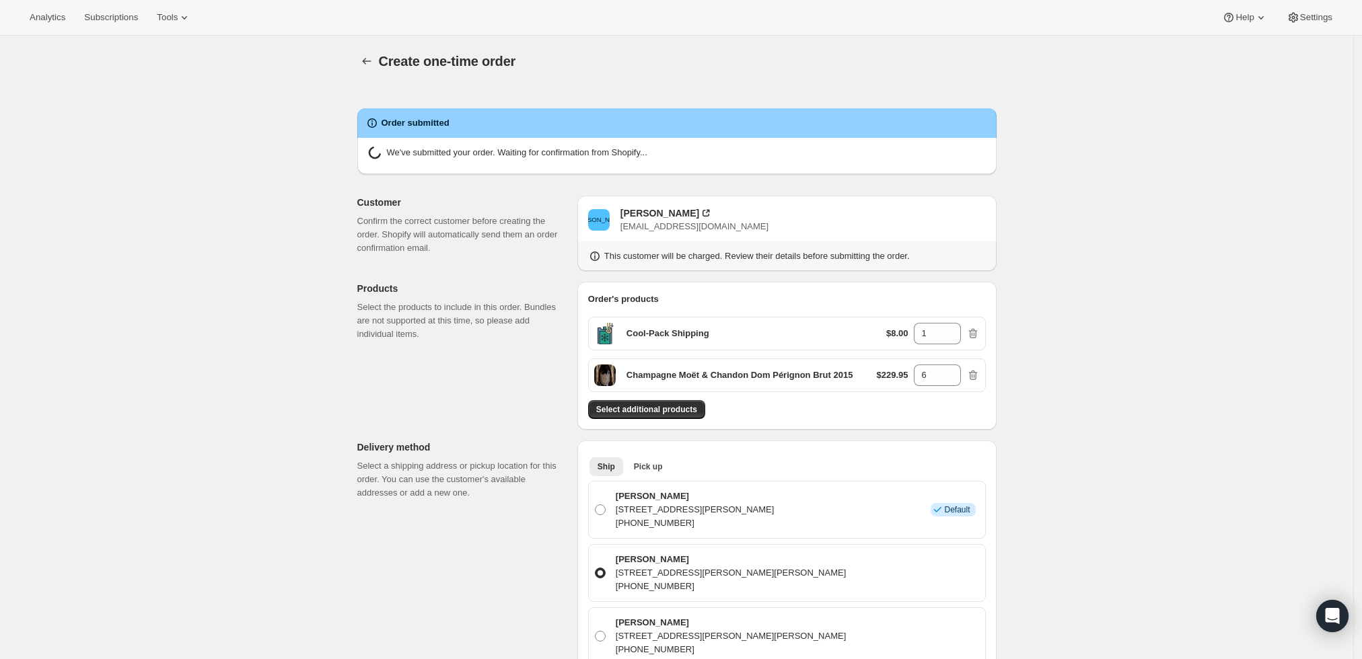
radio input "true"
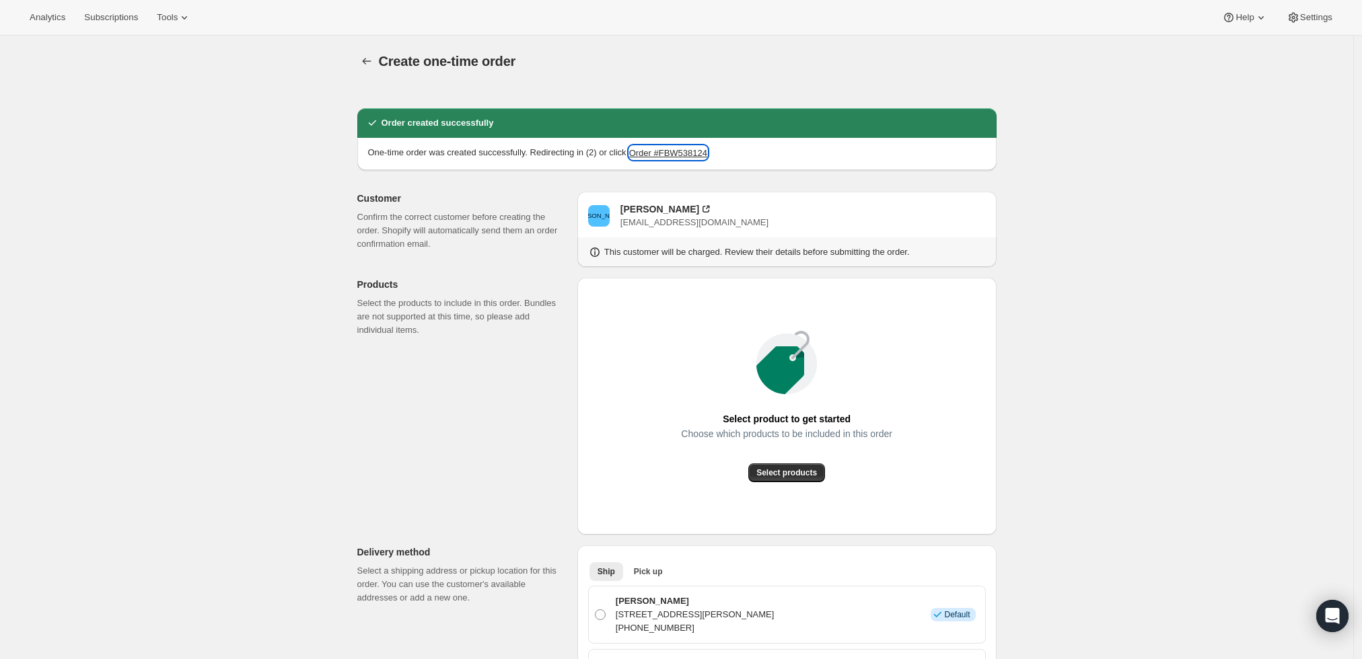
click at [678, 151] on button "Order #FBW538124" at bounding box center [668, 152] width 78 height 13
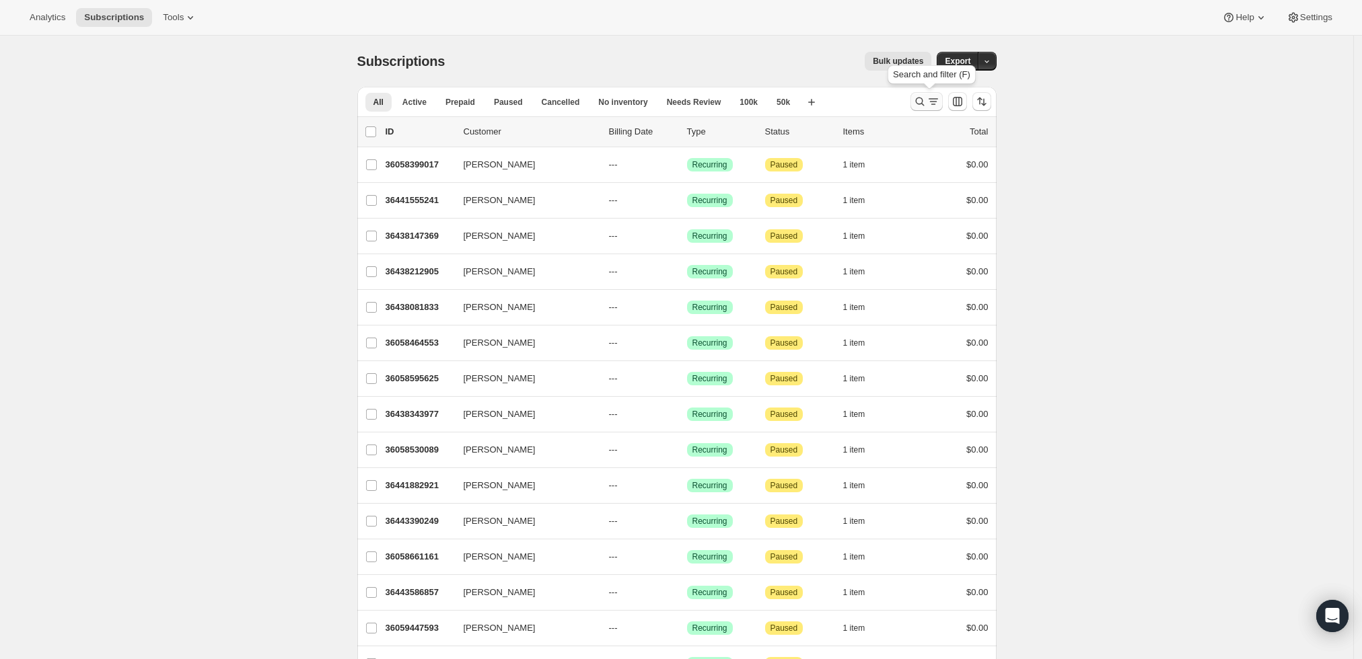
click at [920, 94] on button "Search and filter results" at bounding box center [927, 101] width 32 height 19
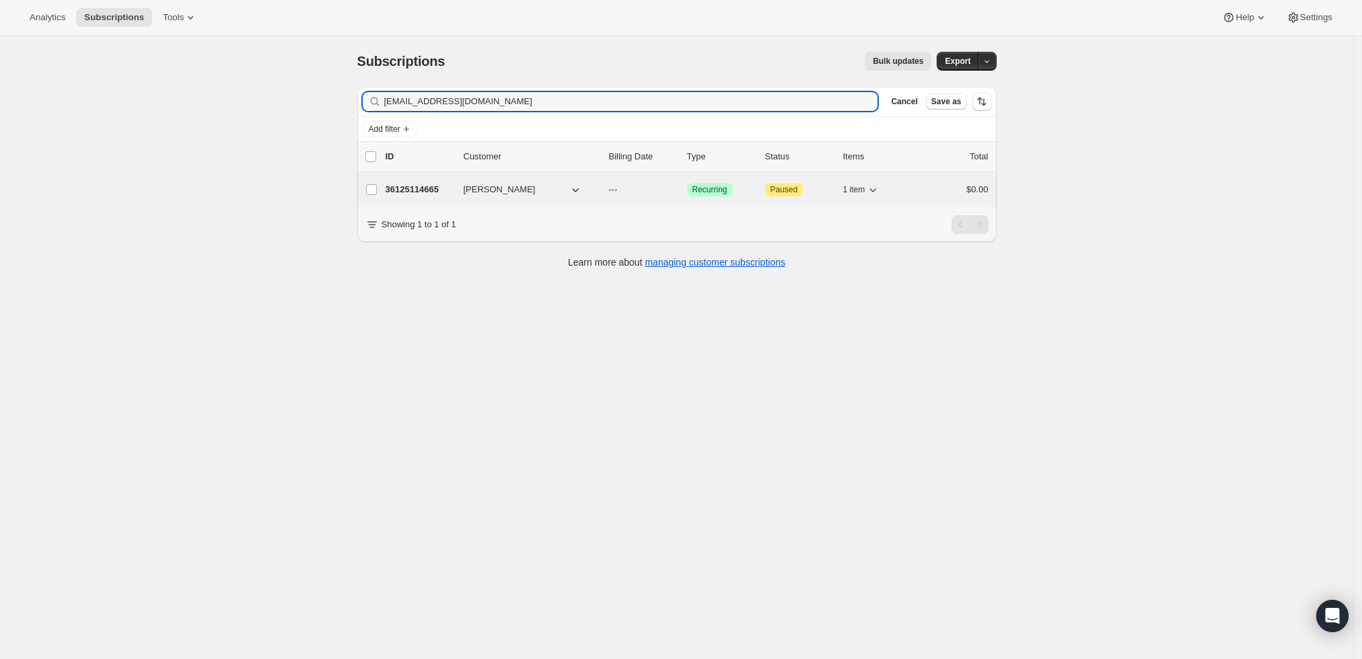
type input "[EMAIL_ADDRESS][DOMAIN_NAME]"
click at [431, 187] on p "36125114665" at bounding box center [419, 189] width 67 height 13
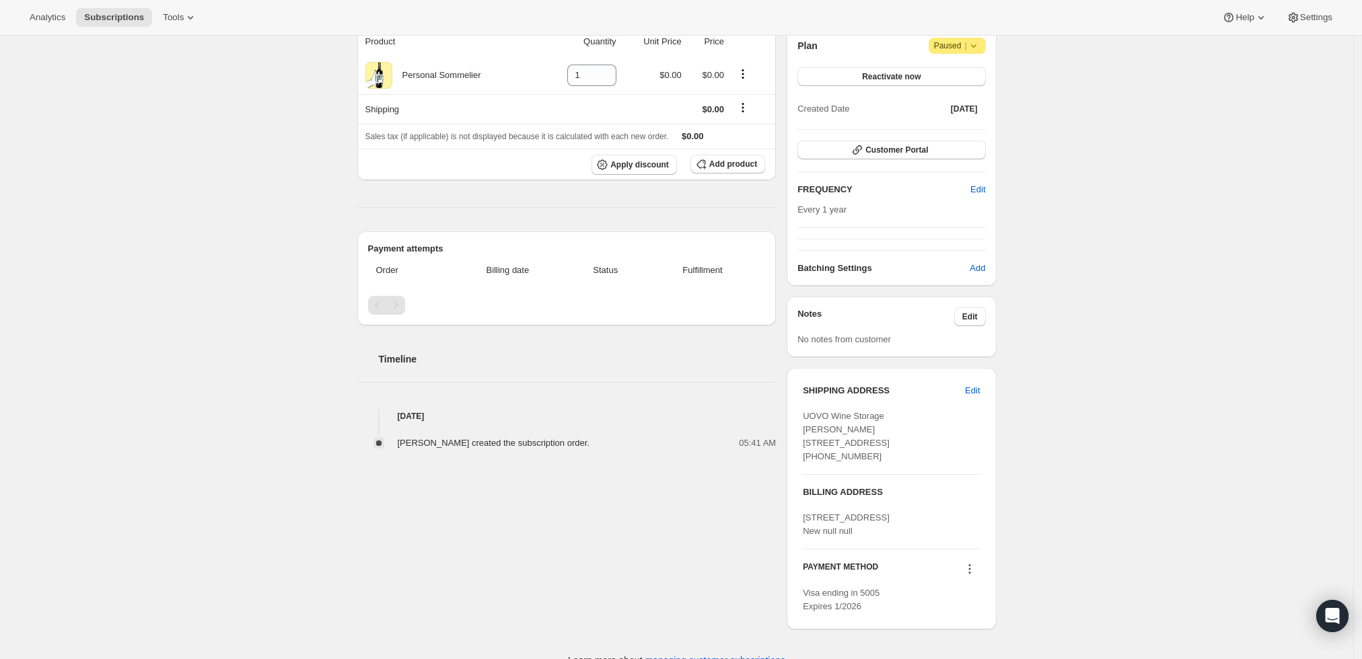
scroll to position [192, 0]
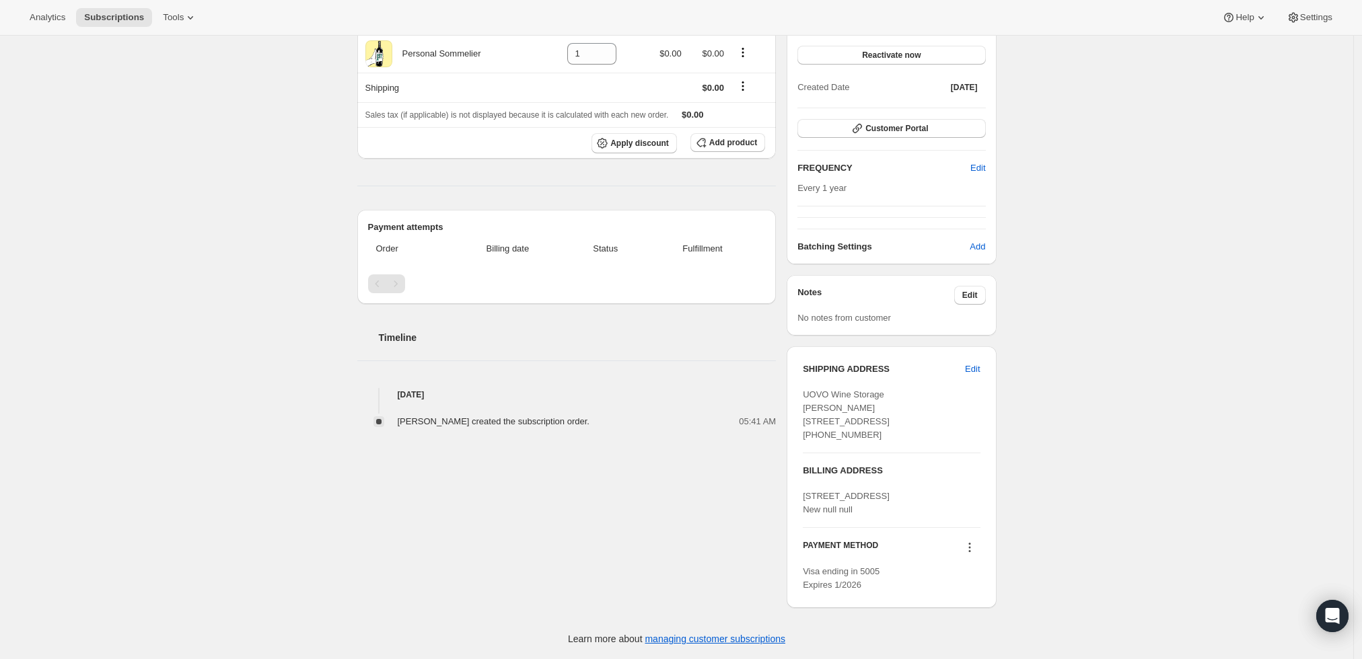
click at [976, 539] on div "PAYMENT METHOD Visa ending in 5005 Expires 1/2026" at bounding box center [891, 560] width 177 height 64
click at [971, 553] on icon at bounding box center [969, 547] width 13 height 13
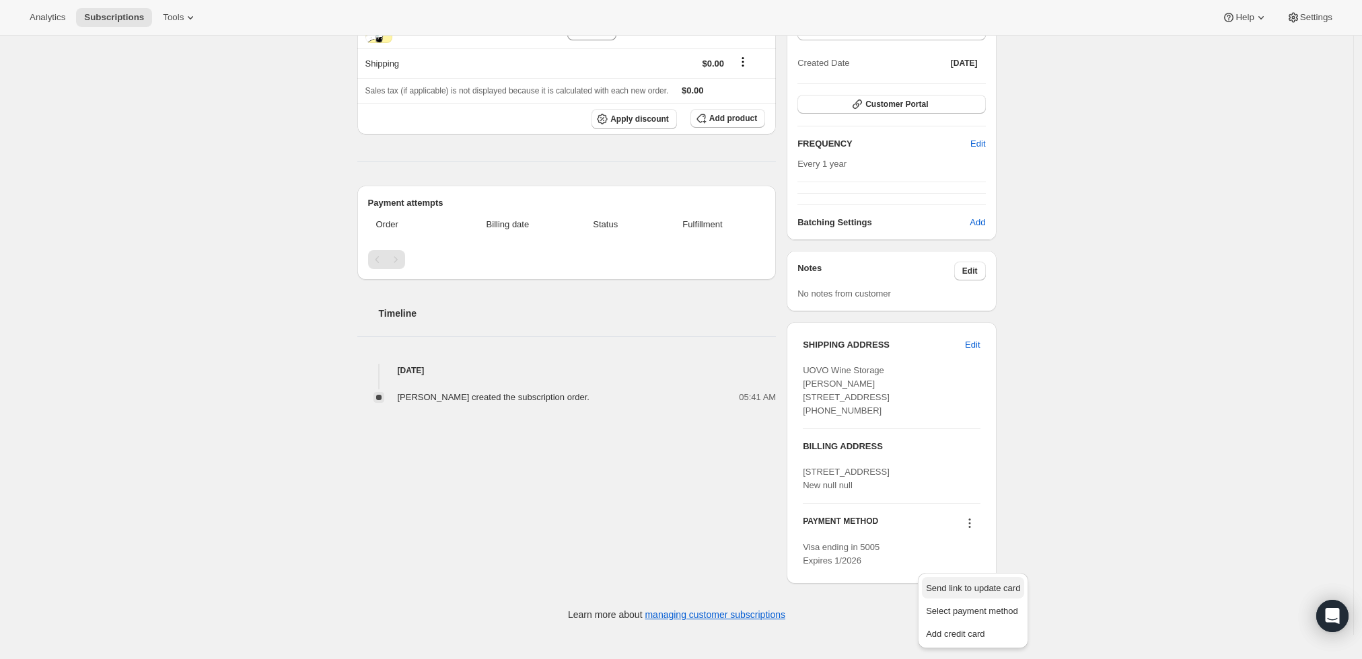
click at [970, 583] on span "Send link to update card" at bounding box center [973, 588] width 94 height 10
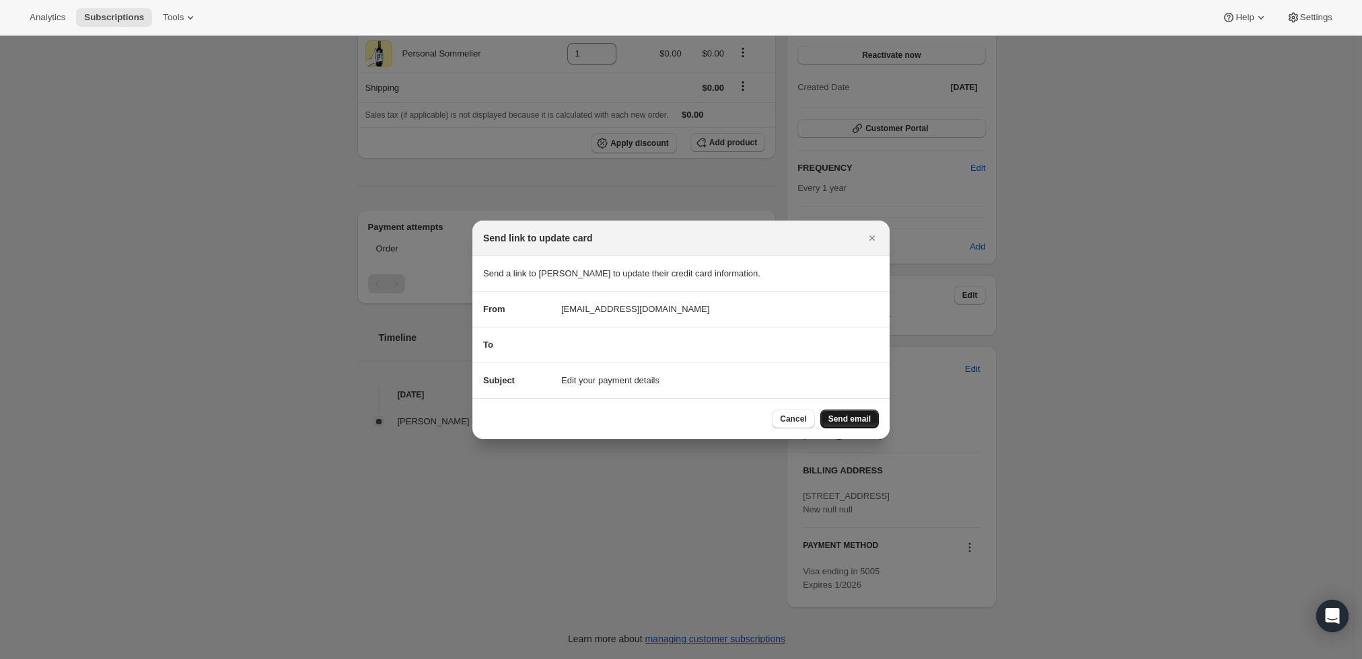
click at [859, 423] on span "Send email" at bounding box center [849, 419] width 42 height 11
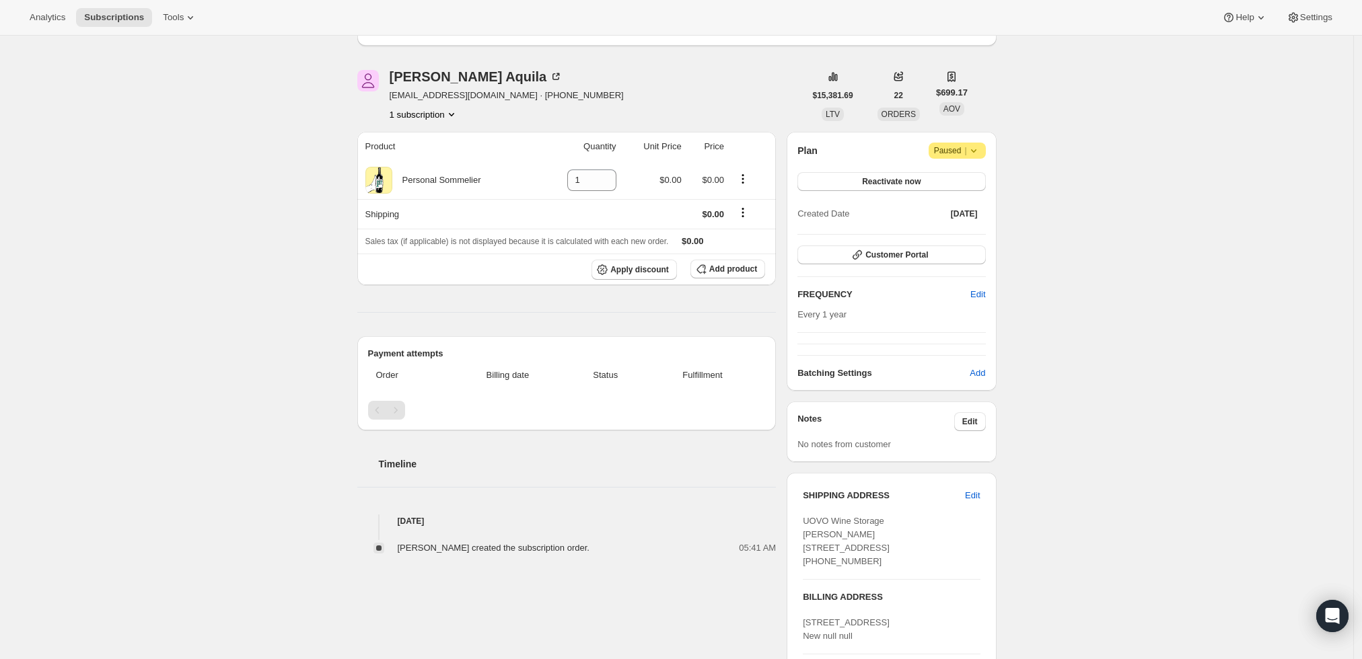
scroll to position [0, 0]
